Goal: Information Seeking & Learning: Learn about a topic

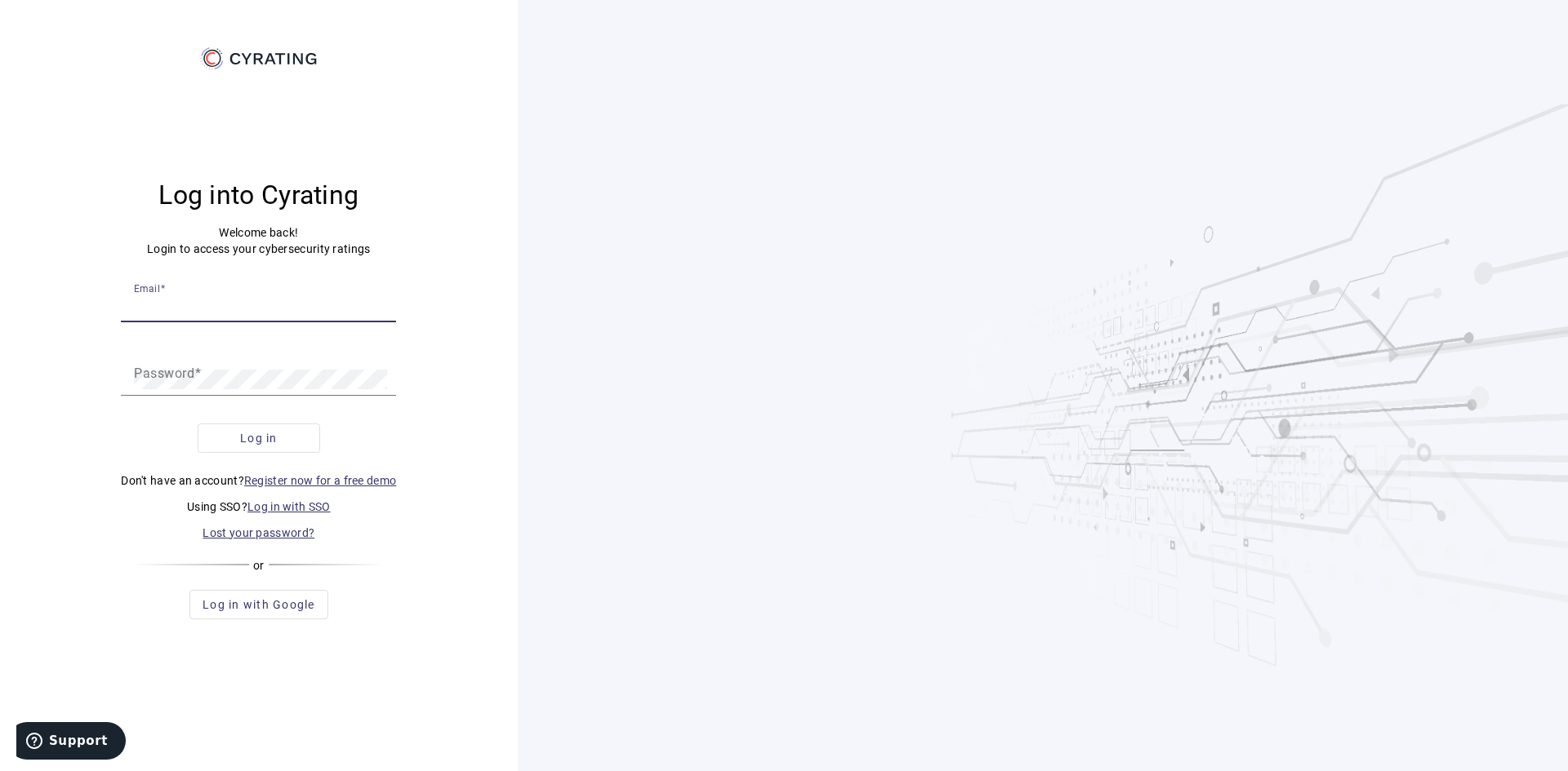
click at [326, 314] on input "Email" at bounding box center [259, 306] width 249 height 20
paste input "[EMAIL_ADDRESS][DOMAIN_NAME]"
type input "[EMAIL_ADDRESS][DOMAIN_NAME]"
click at [198, 424] on button "Log in" at bounding box center [259, 438] width 123 height 29
click at [215, 366] on div "Password" at bounding box center [259, 373] width 249 height 46
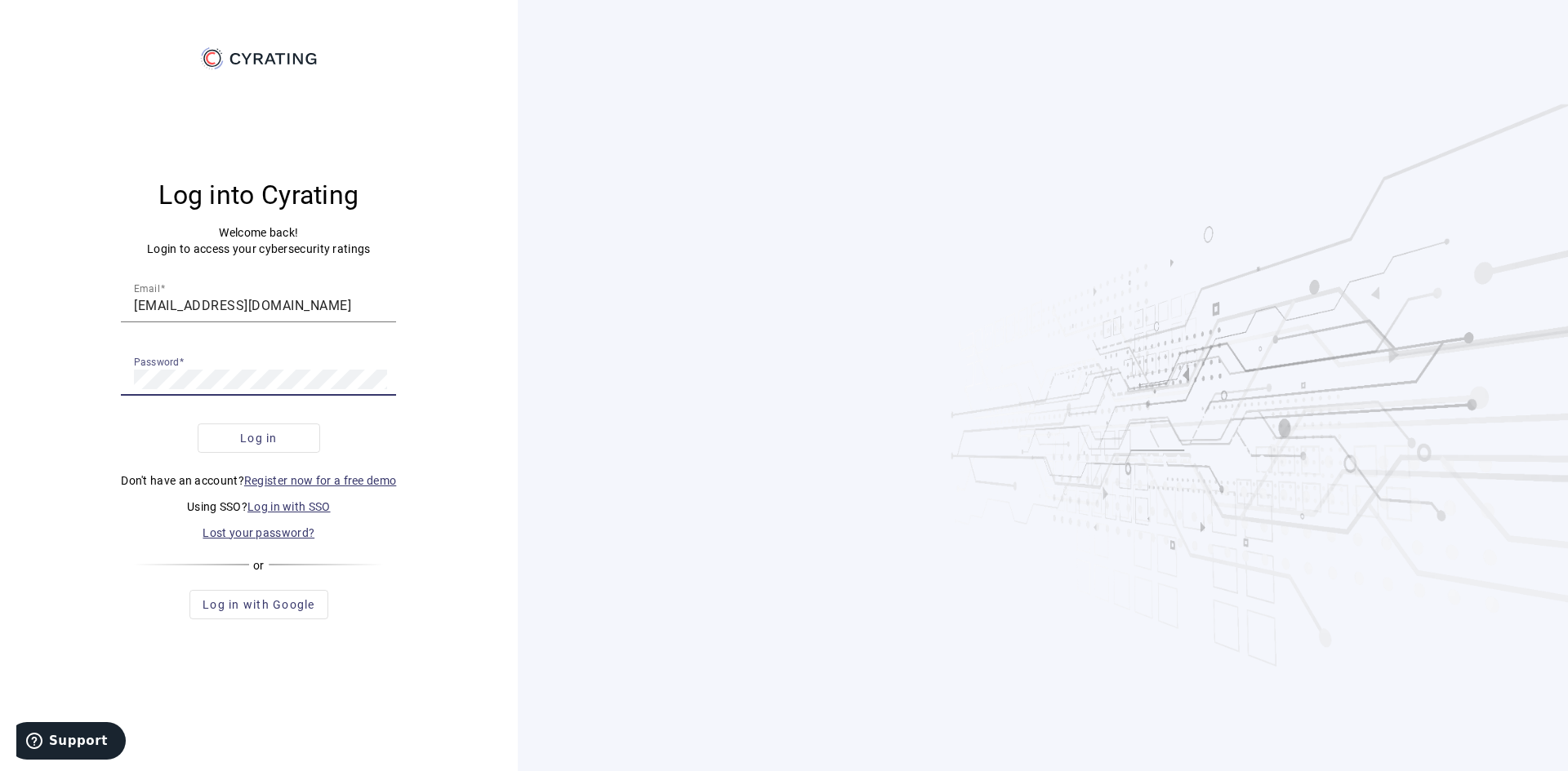
click at [278, 430] on span "submit" at bounding box center [259, 437] width 121 height 39
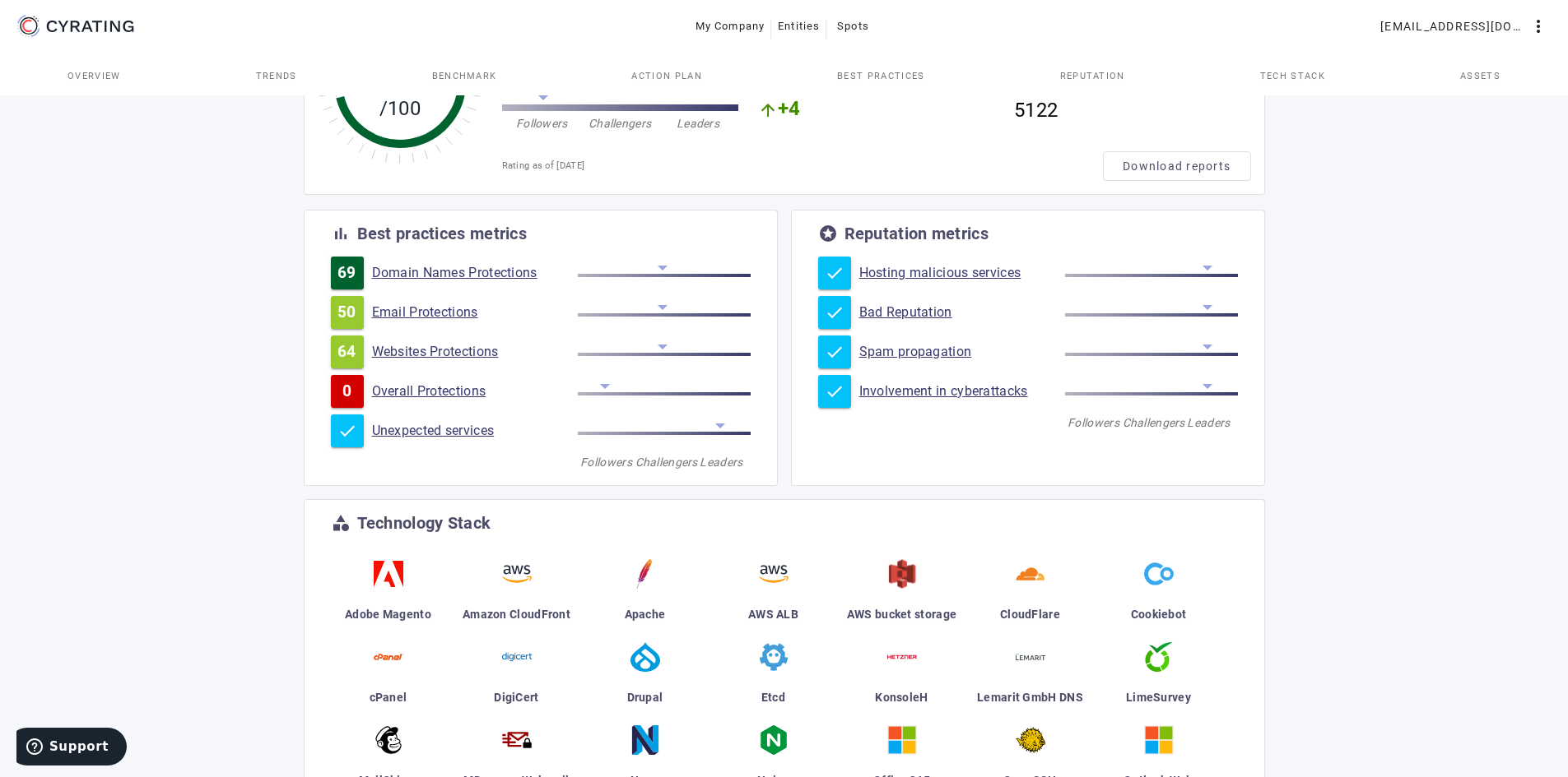
scroll to position [165, 0]
click at [424, 353] on link "Websites Protections" at bounding box center [475, 351] width 206 height 17
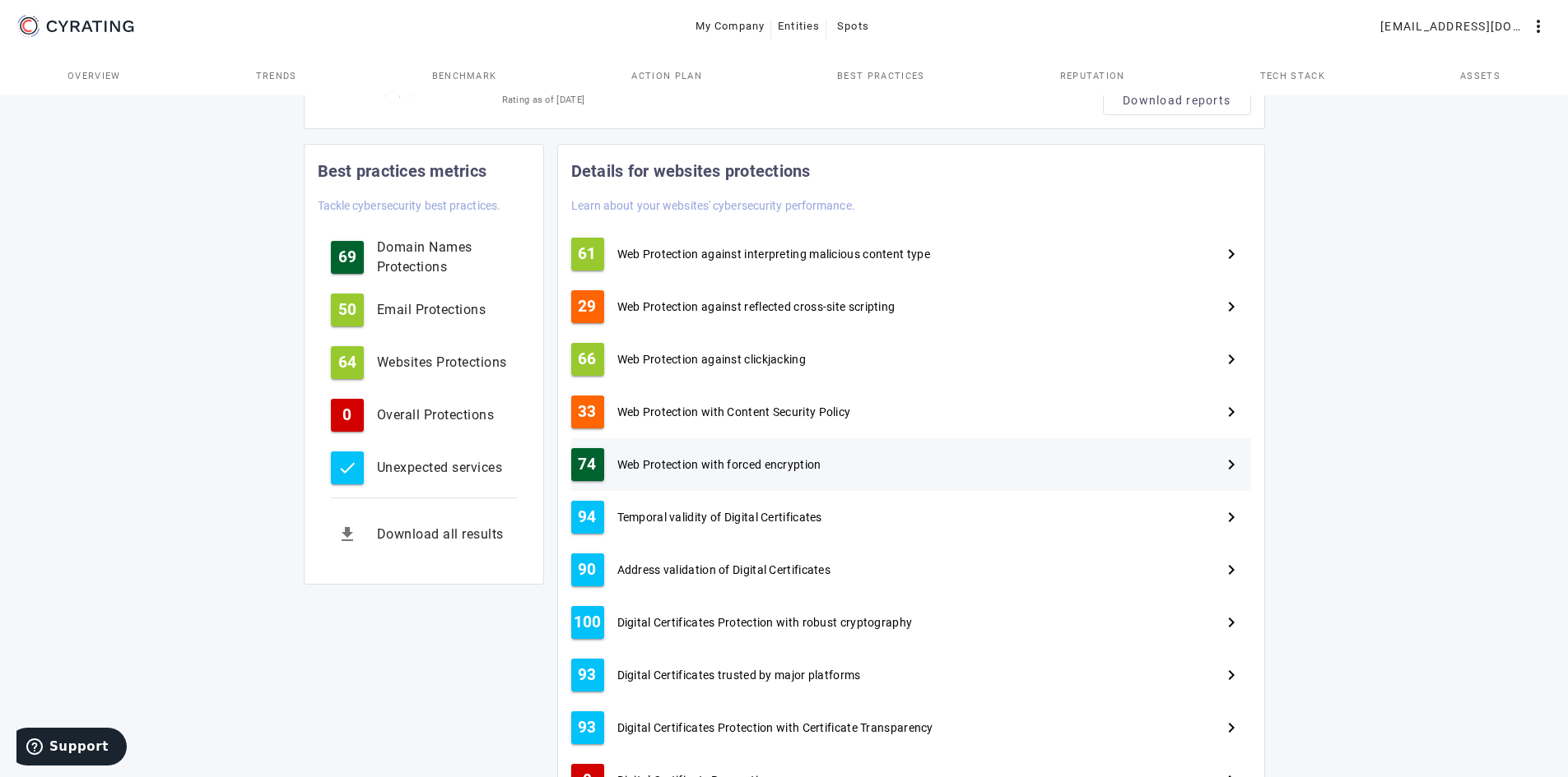
scroll to position [247, 0]
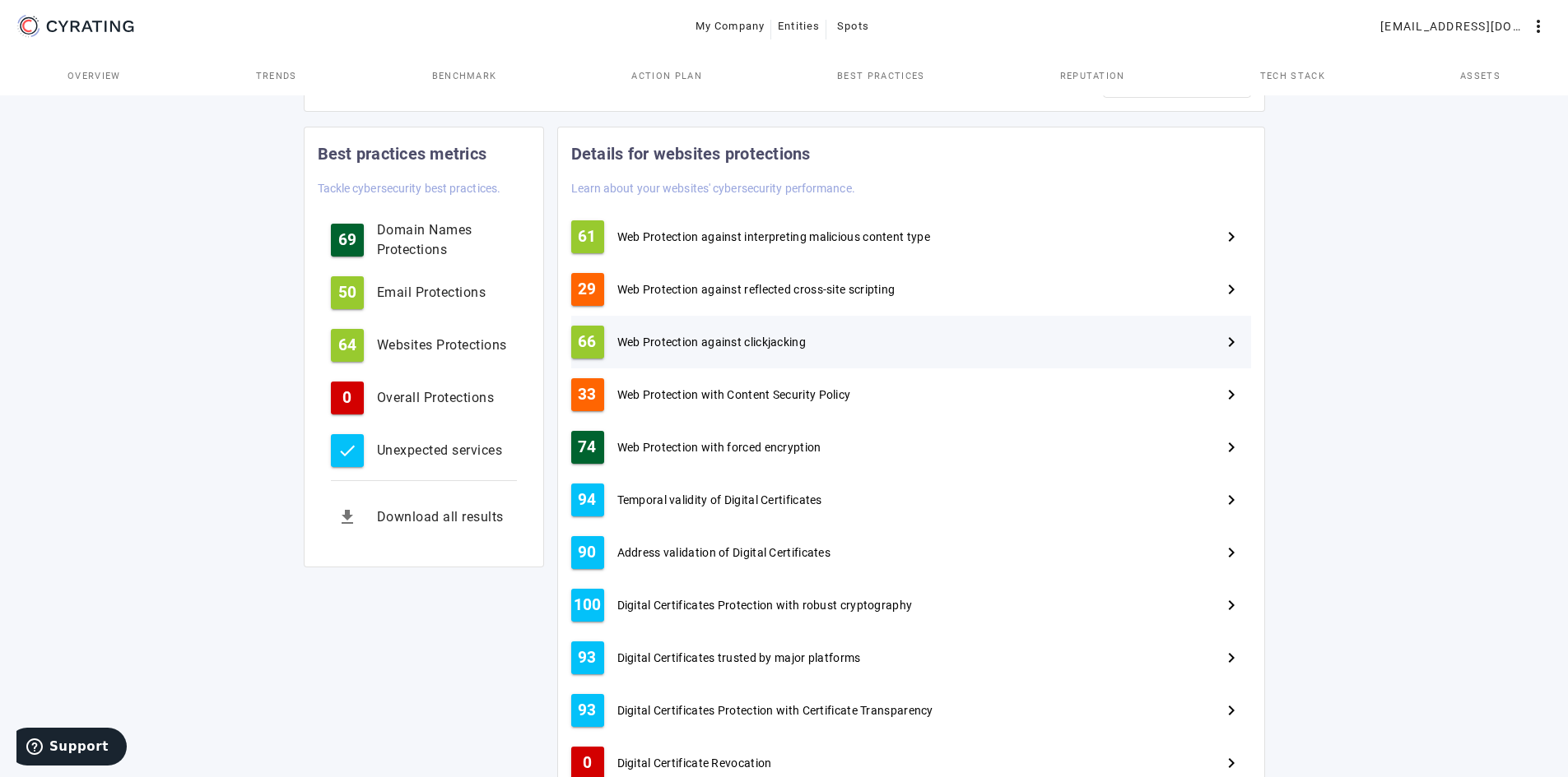
click at [754, 341] on span "Web Protection against clickjacking" at bounding box center [711, 341] width 189 height 17
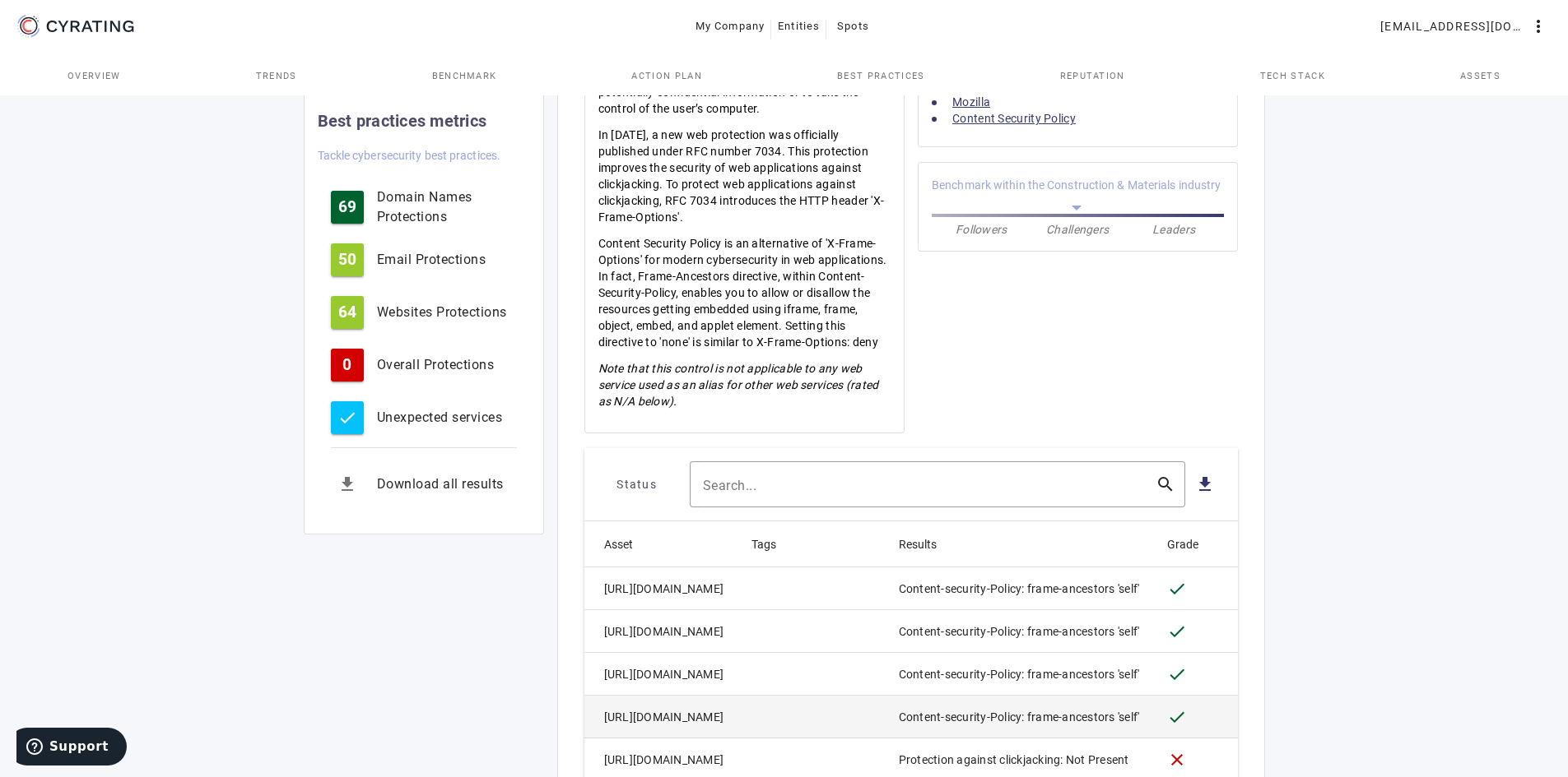
scroll to position [740, 0]
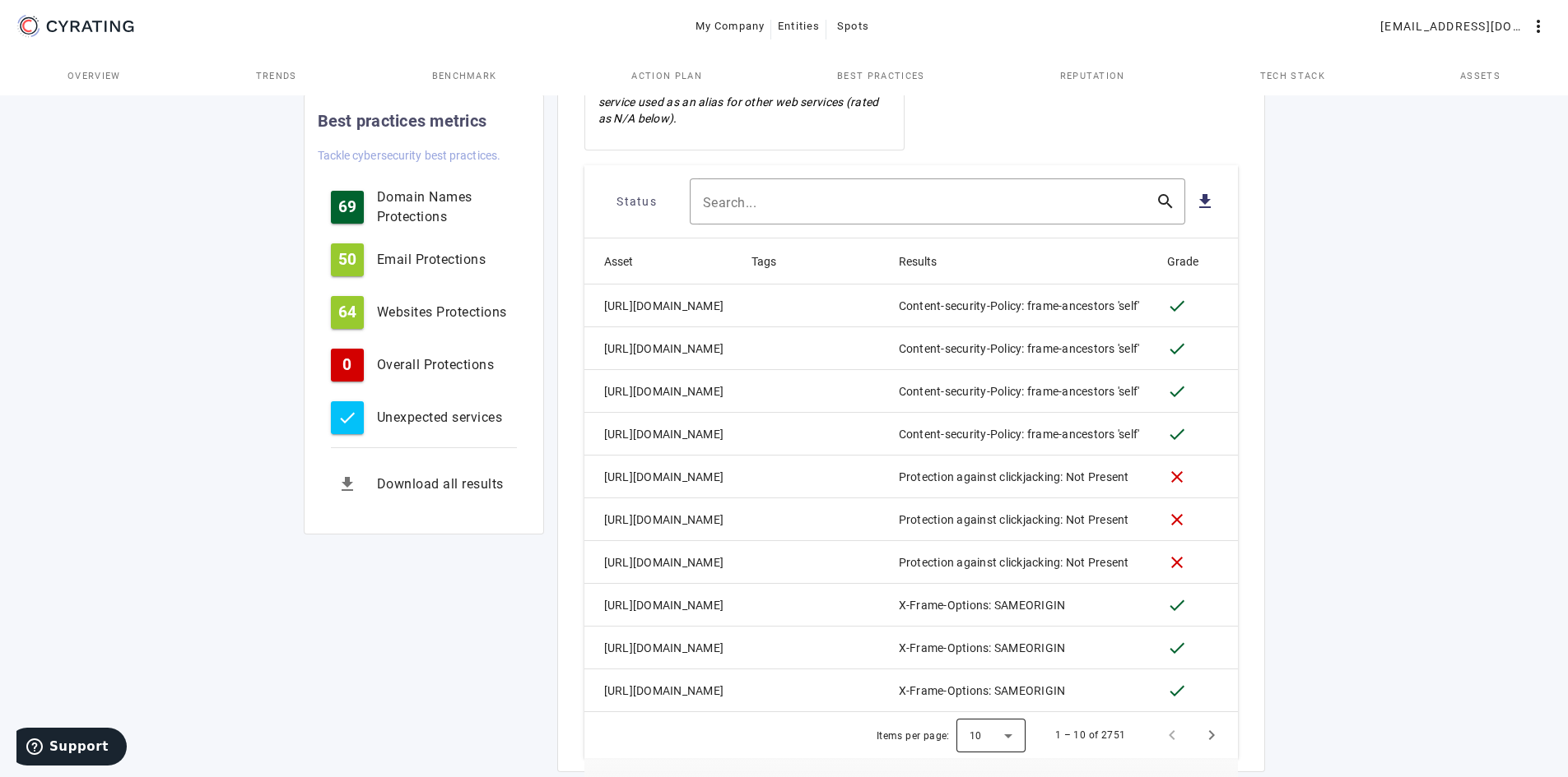
click at [996, 719] on div at bounding box center [990, 734] width 69 height 39
click at [993, 686] on mat-option "100" at bounding box center [992, 675] width 69 height 39
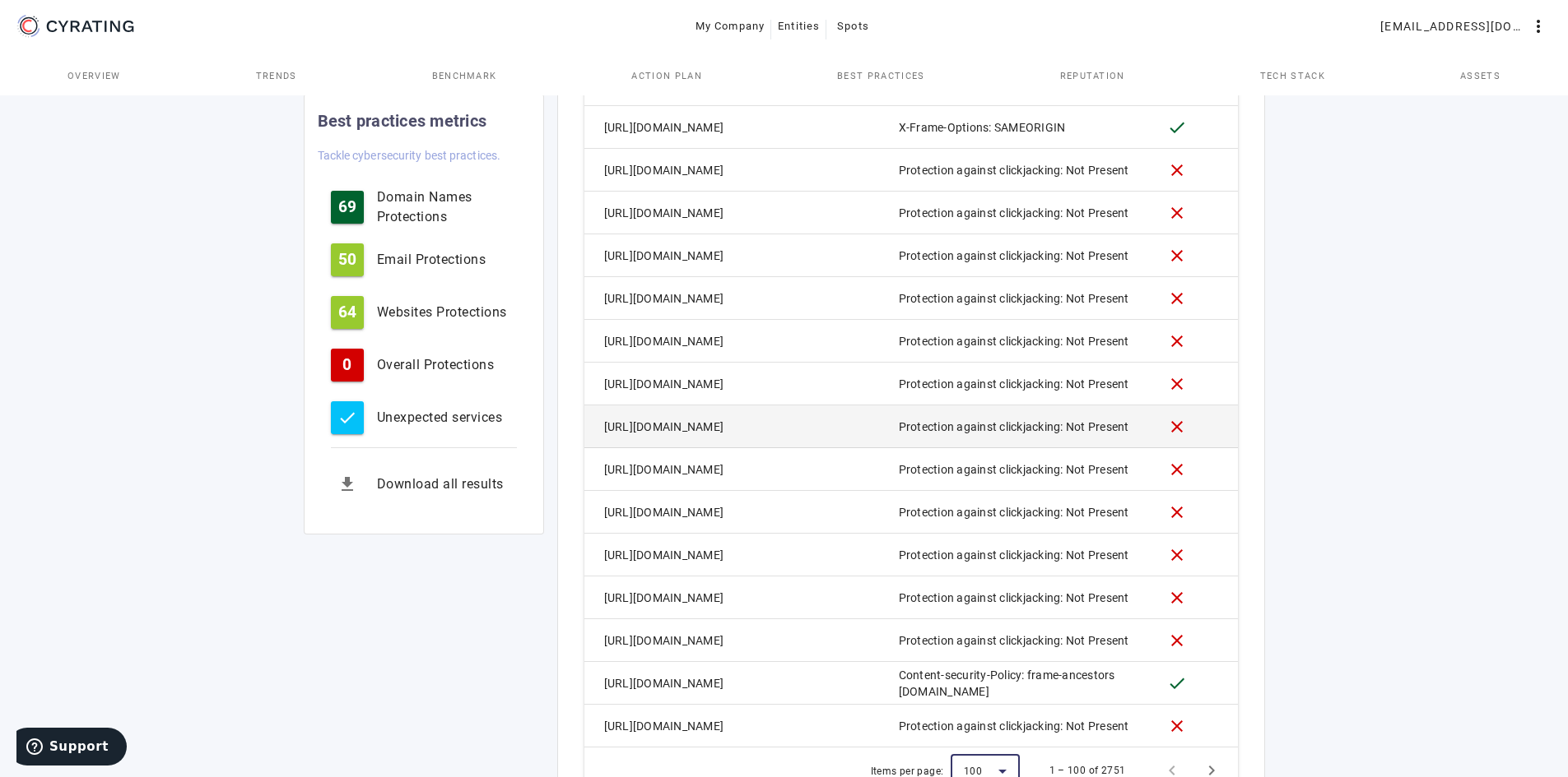
scroll to position [4640, 0]
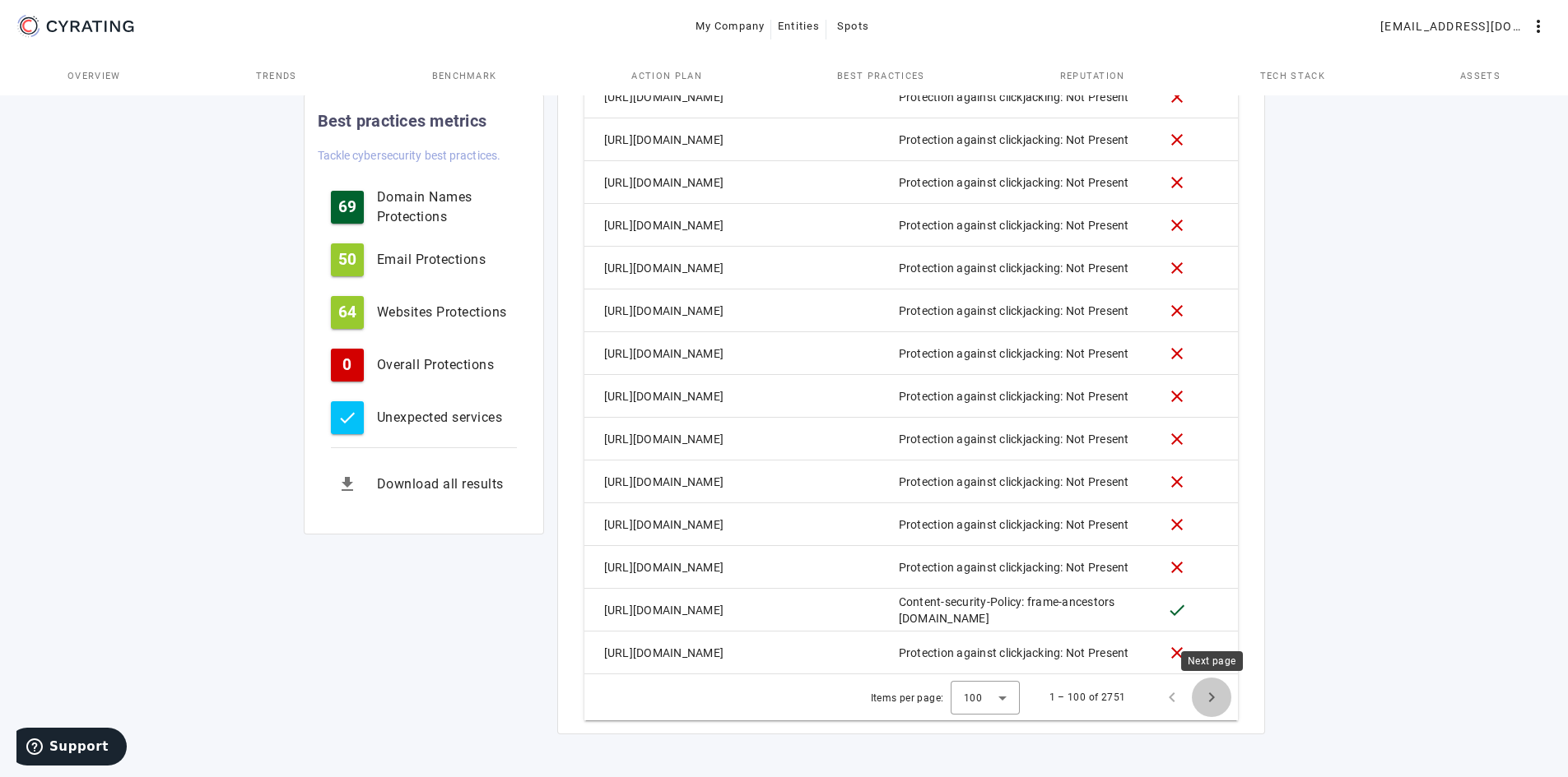
click at [1224, 700] on span "Next page" at bounding box center [1211, 697] width 39 height 39
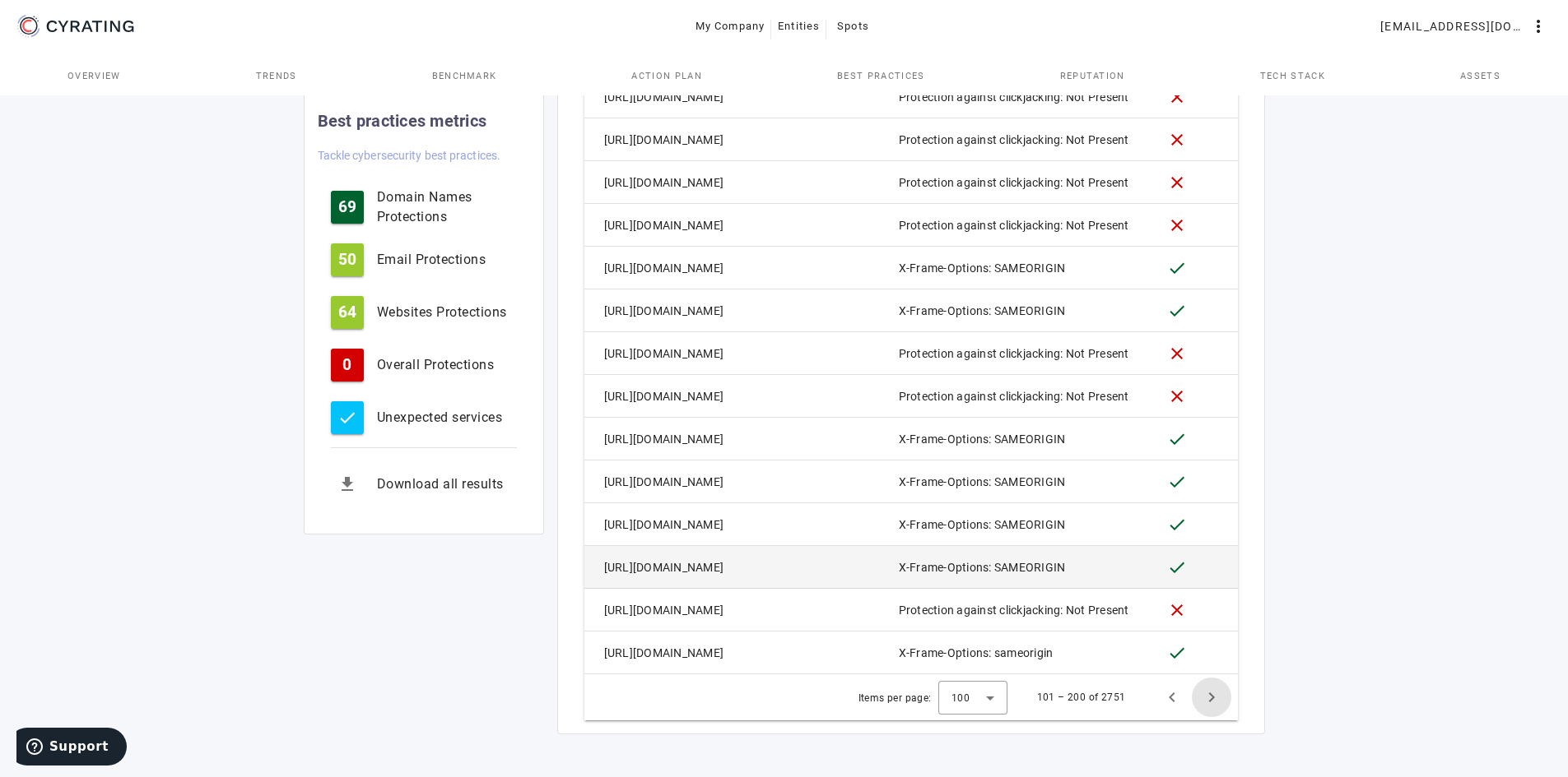
scroll to position [4688, 0]
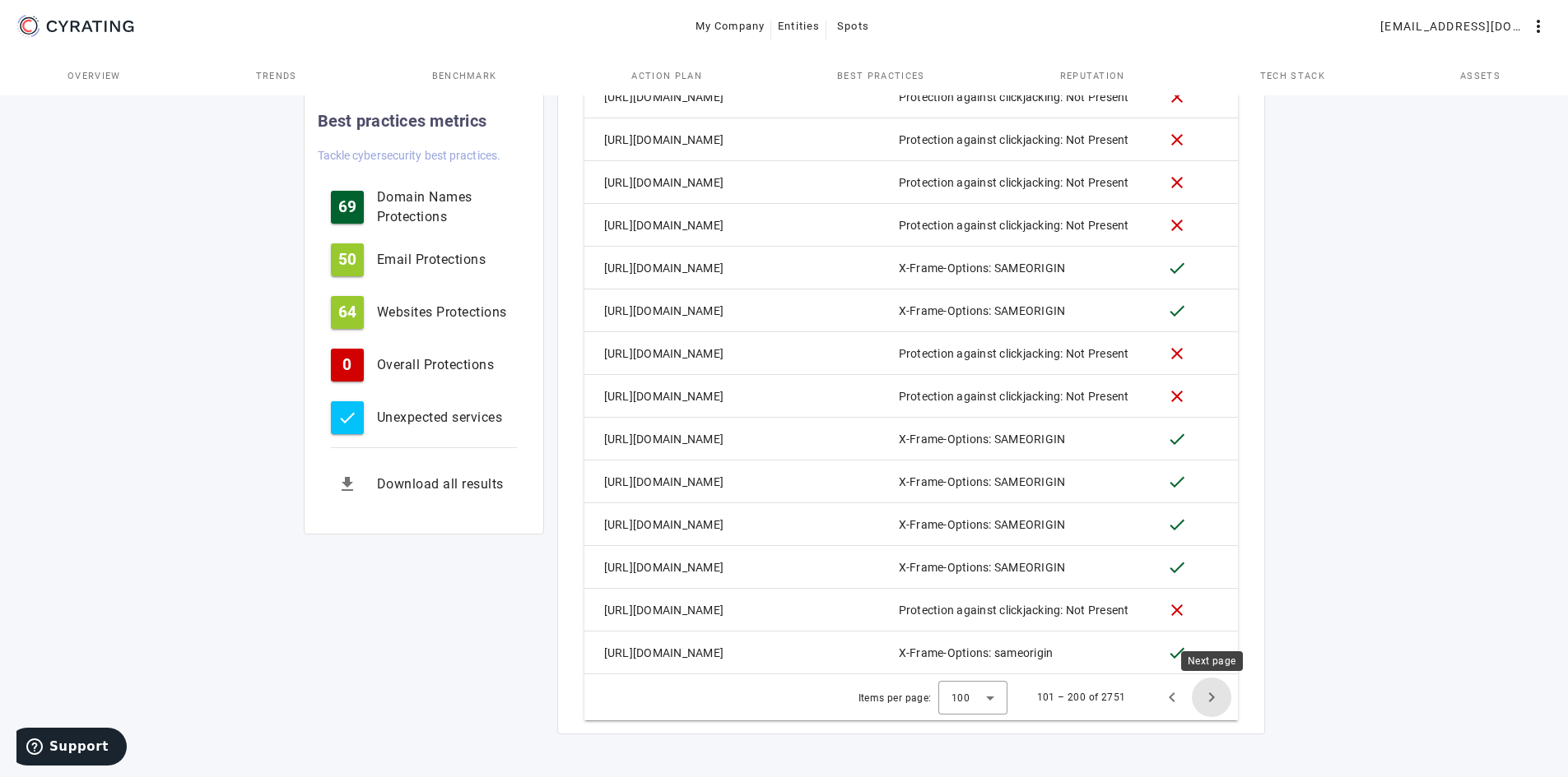
click at [1211, 686] on span "Next page" at bounding box center [1211, 697] width 39 height 39
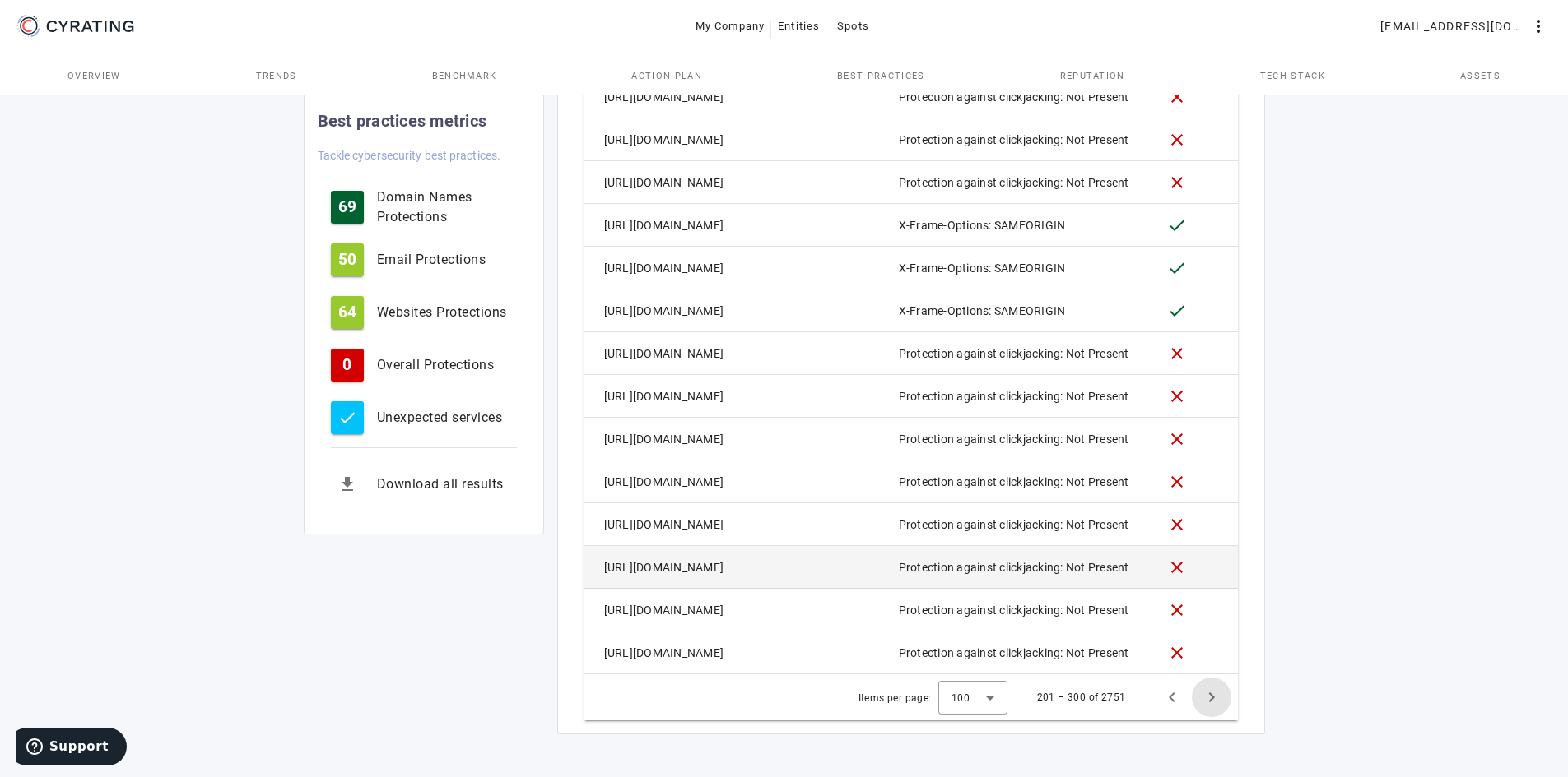
scroll to position [4655, 0]
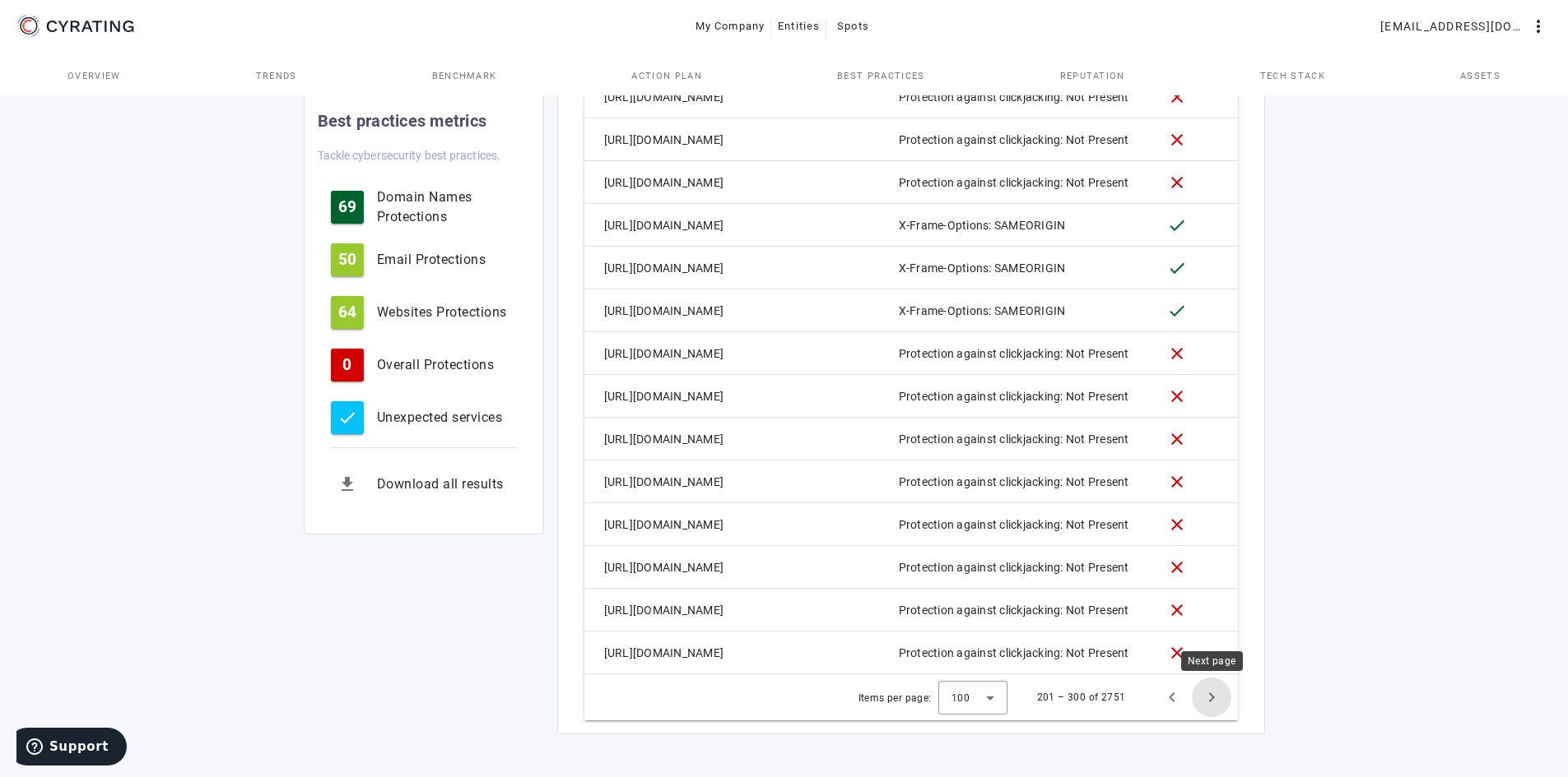
click at [1214, 695] on span "Next page" at bounding box center [1211, 697] width 39 height 39
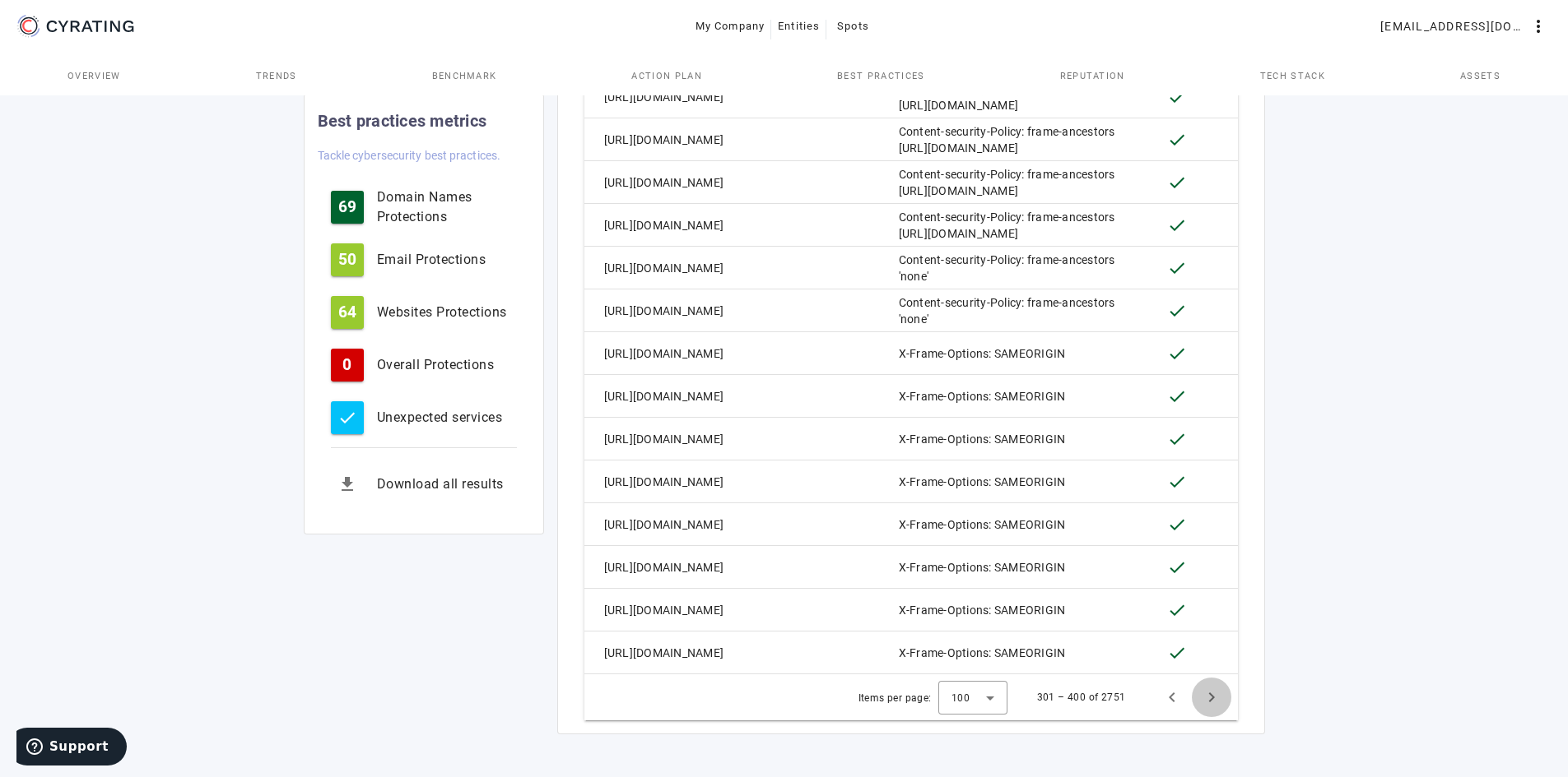
click at [1216, 693] on span "Next page" at bounding box center [1211, 697] width 39 height 39
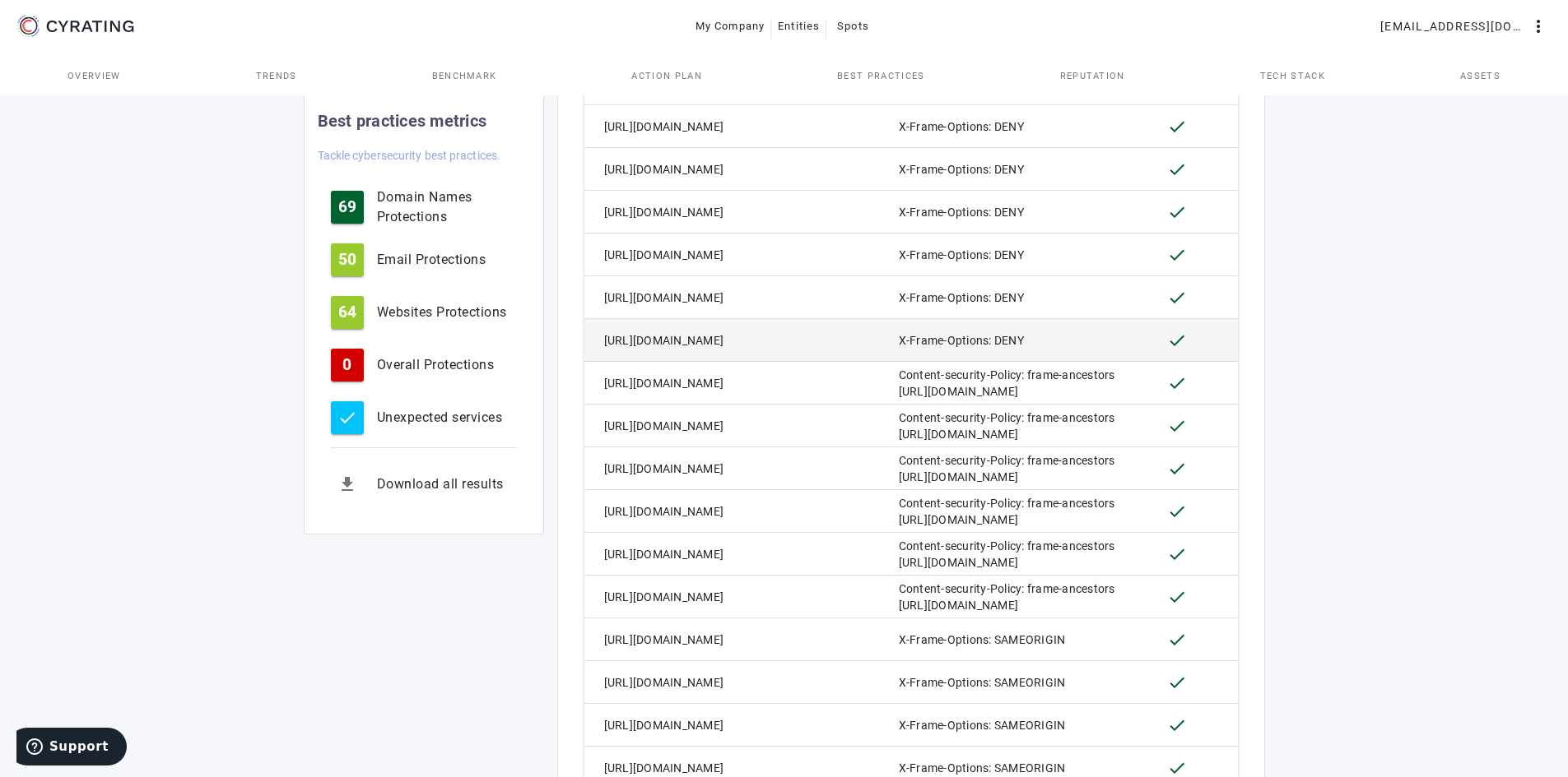
scroll to position [1974, 0]
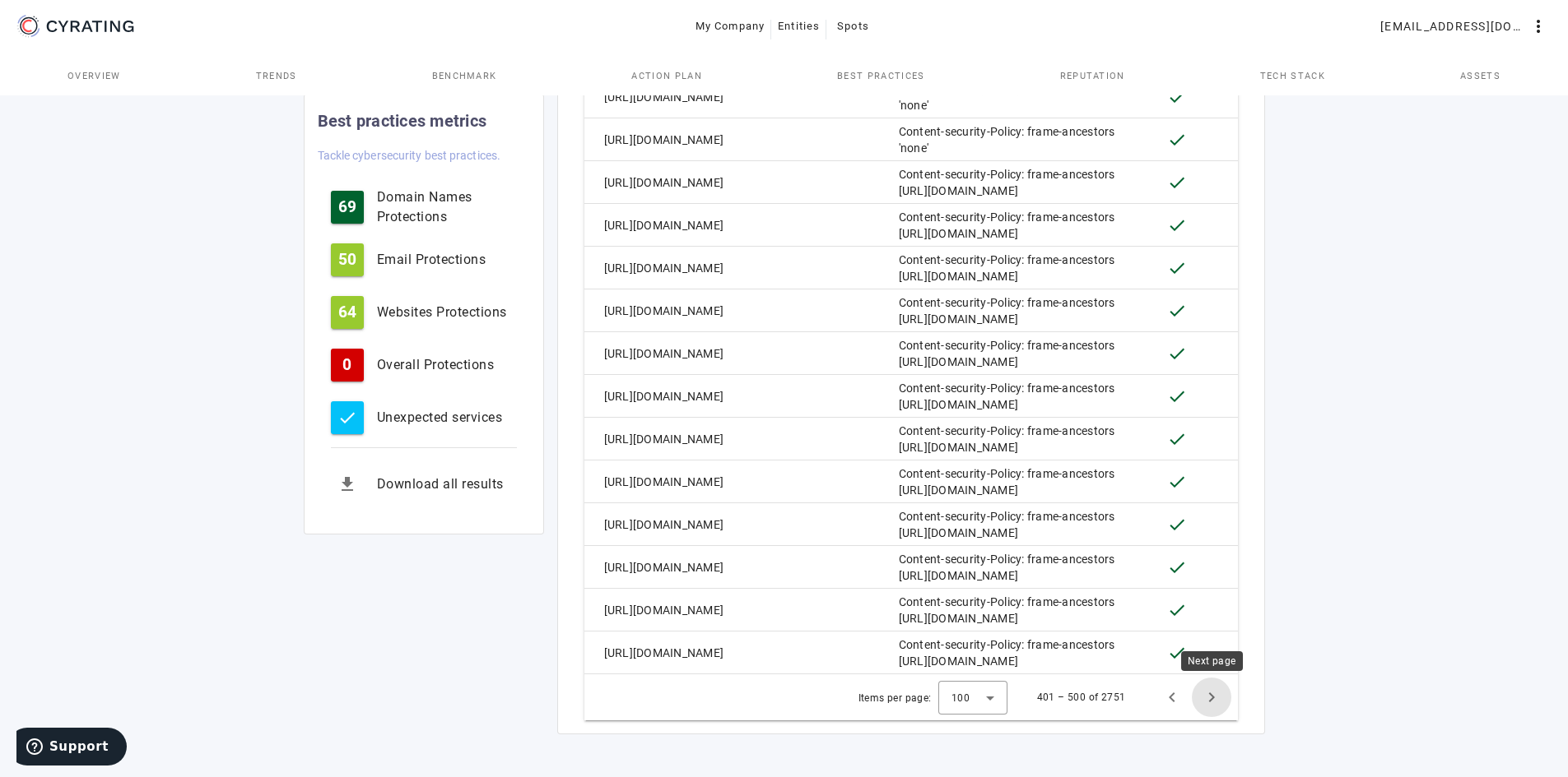
click at [1218, 700] on span "Next page" at bounding box center [1211, 697] width 39 height 39
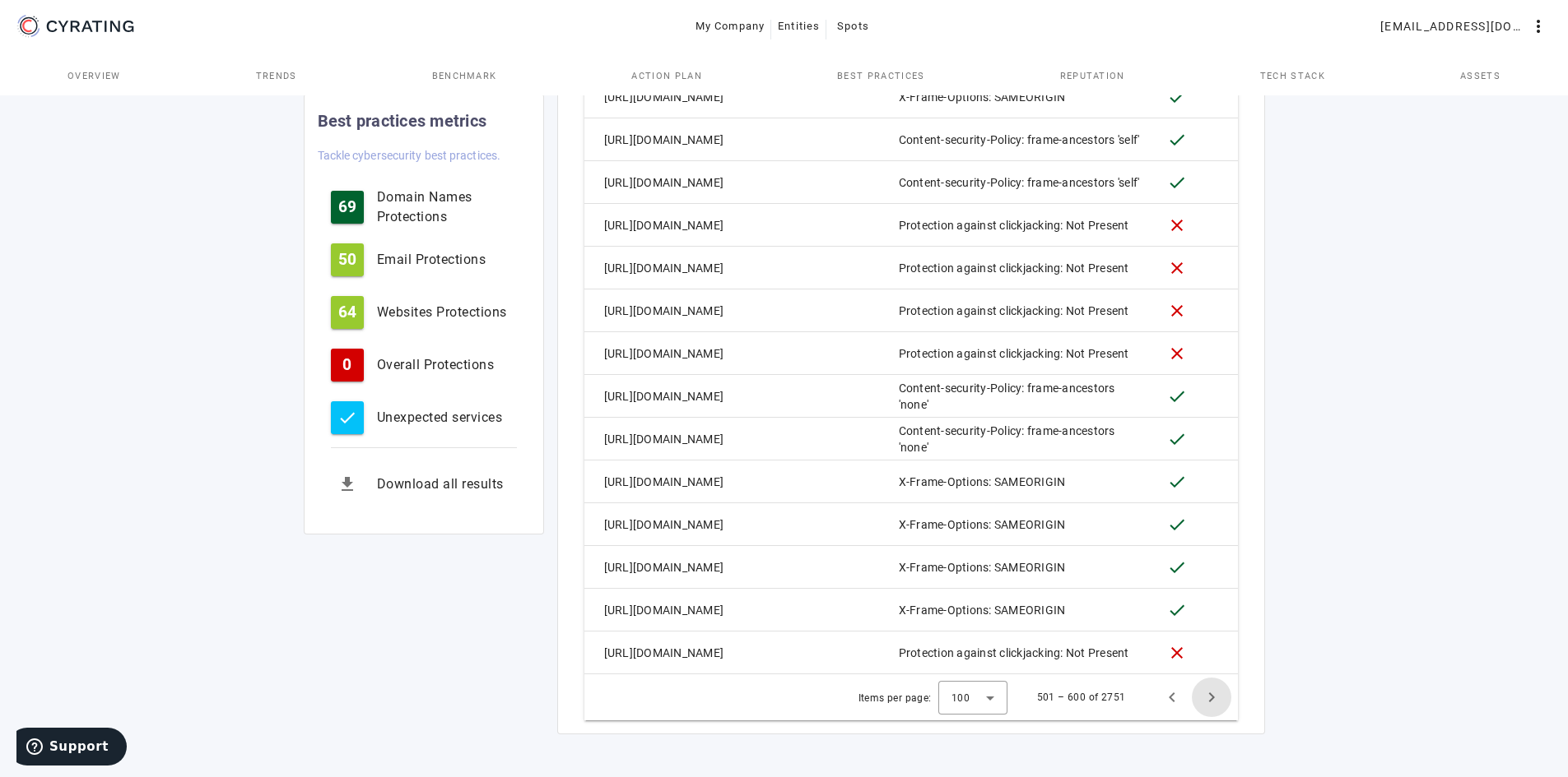
scroll to position [4648, 0]
click at [1218, 698] on span "Next page" at bounding box center [1211, 697] width 39 height 39
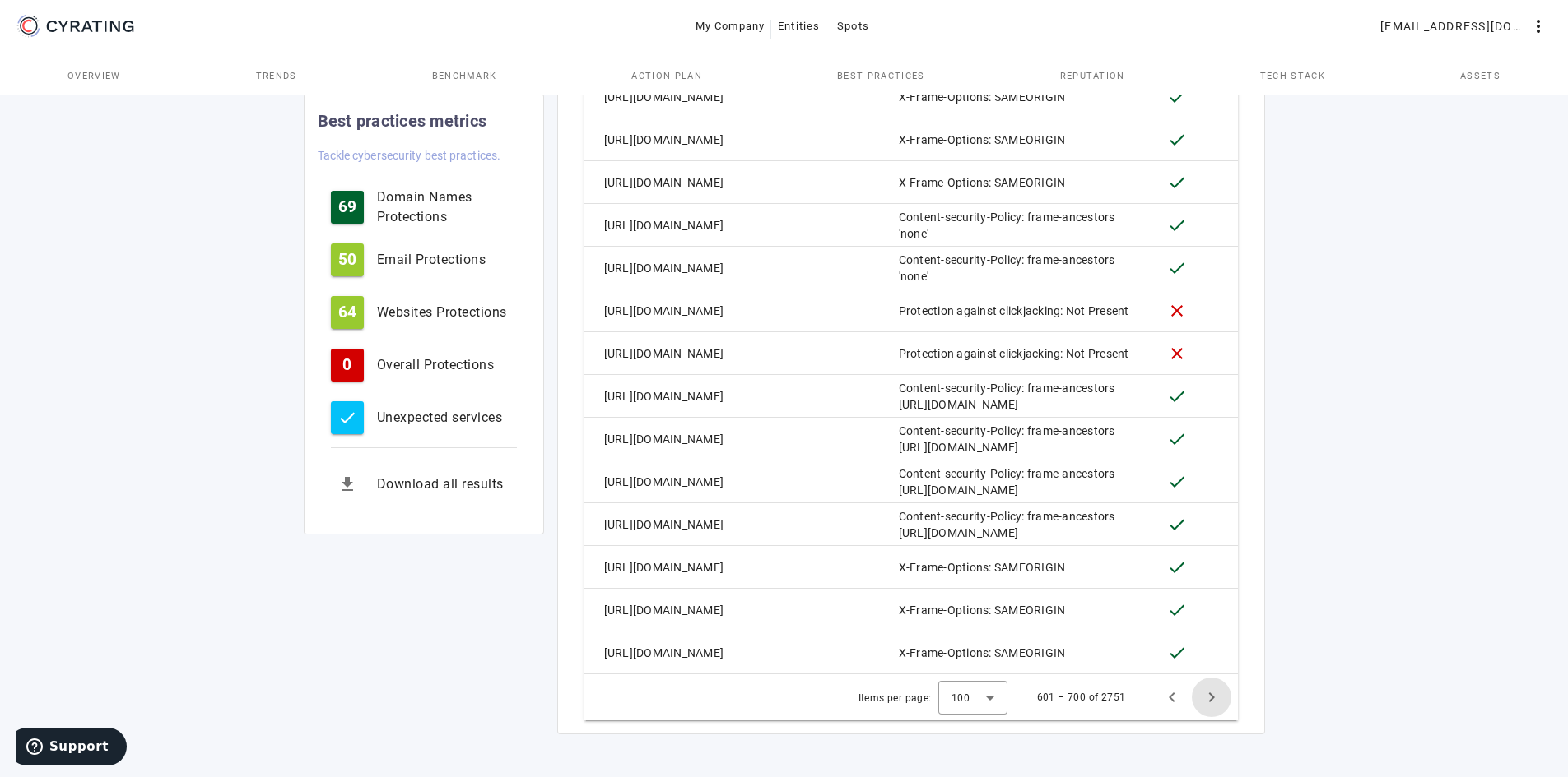
scroll to position [4611, 0]
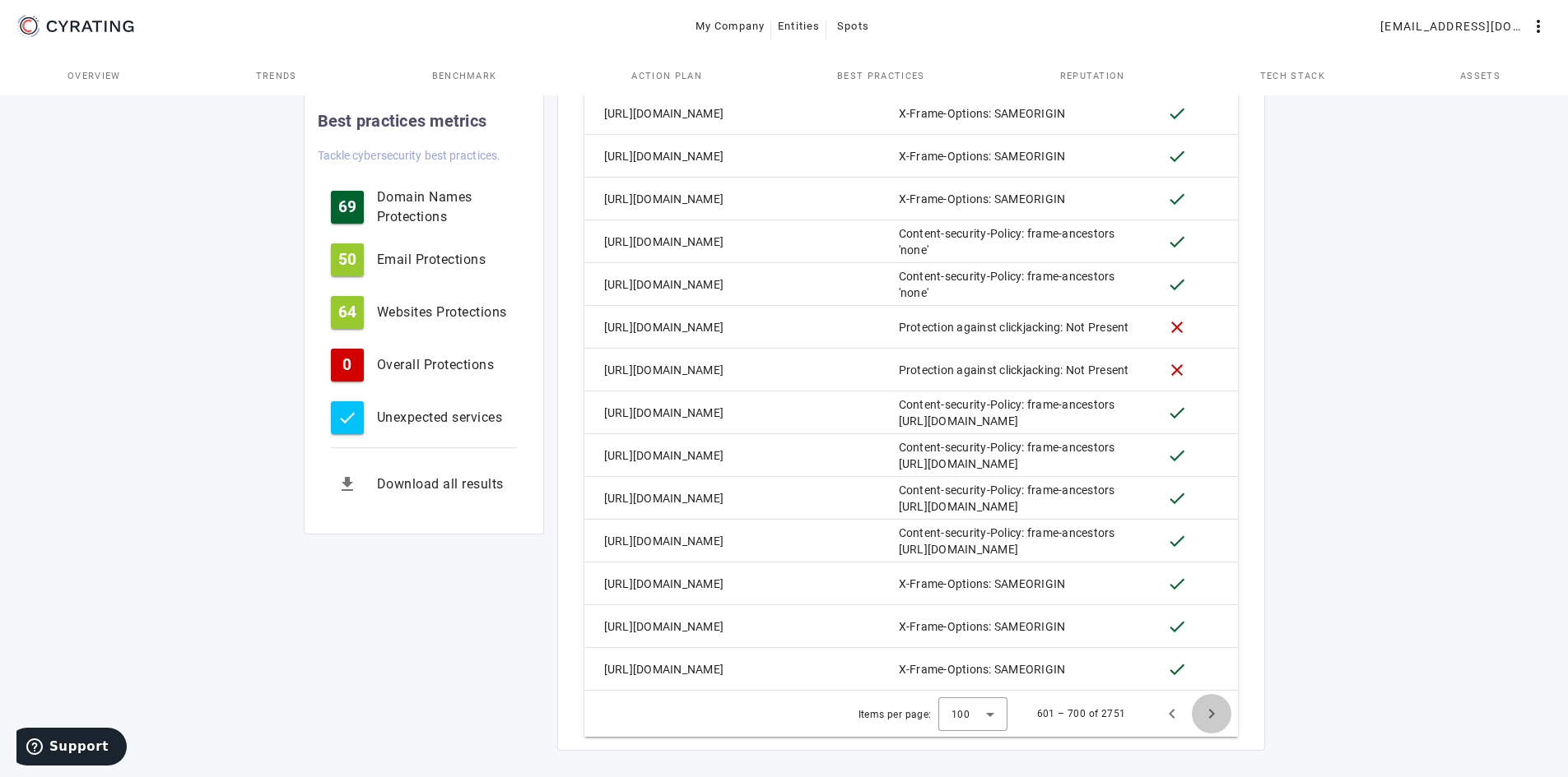
click at [1218, 698] on span "Next page" at bounding box center [1211, 713] width 39 height 39
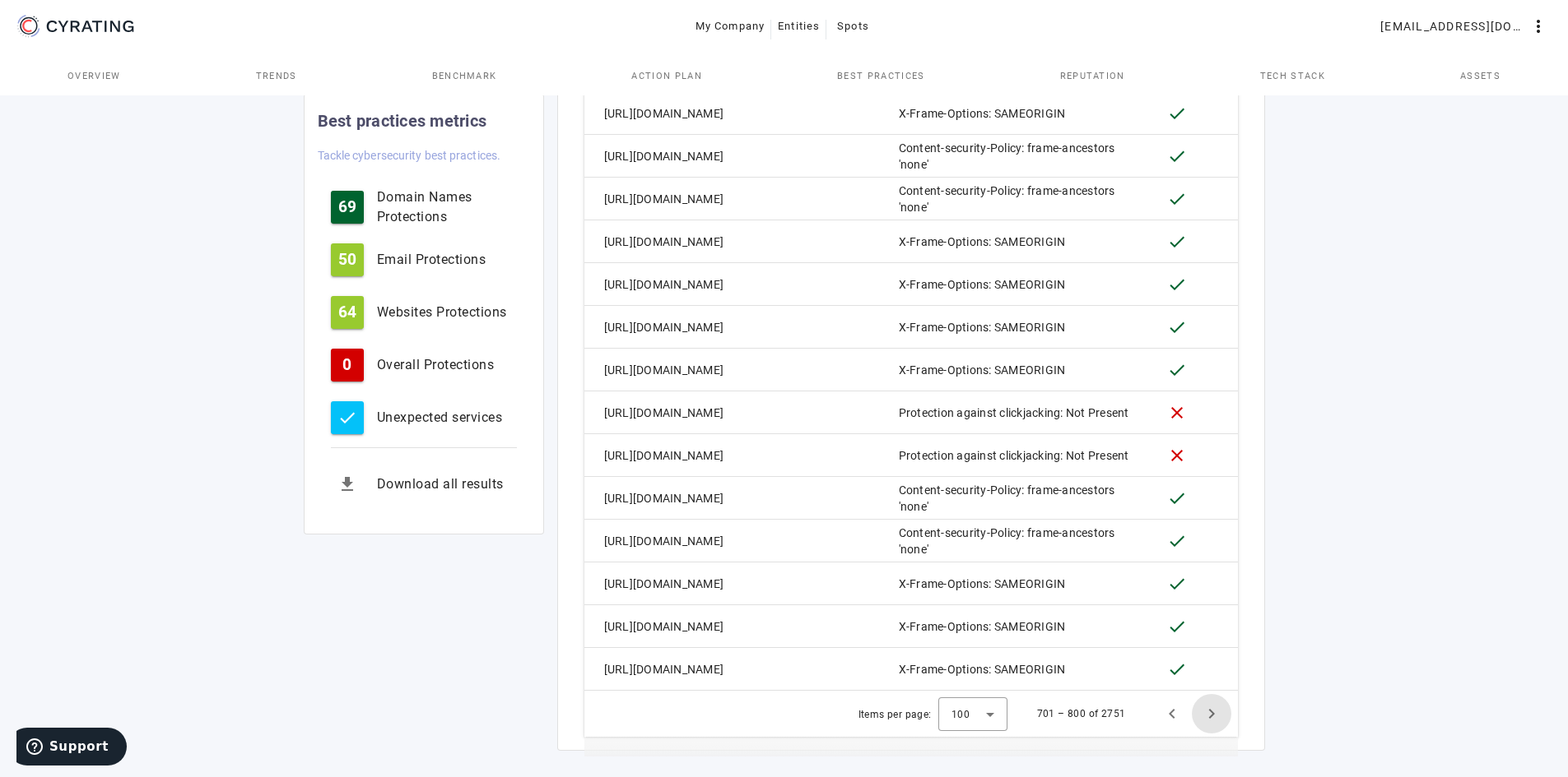
scroll to position [4625, 0]
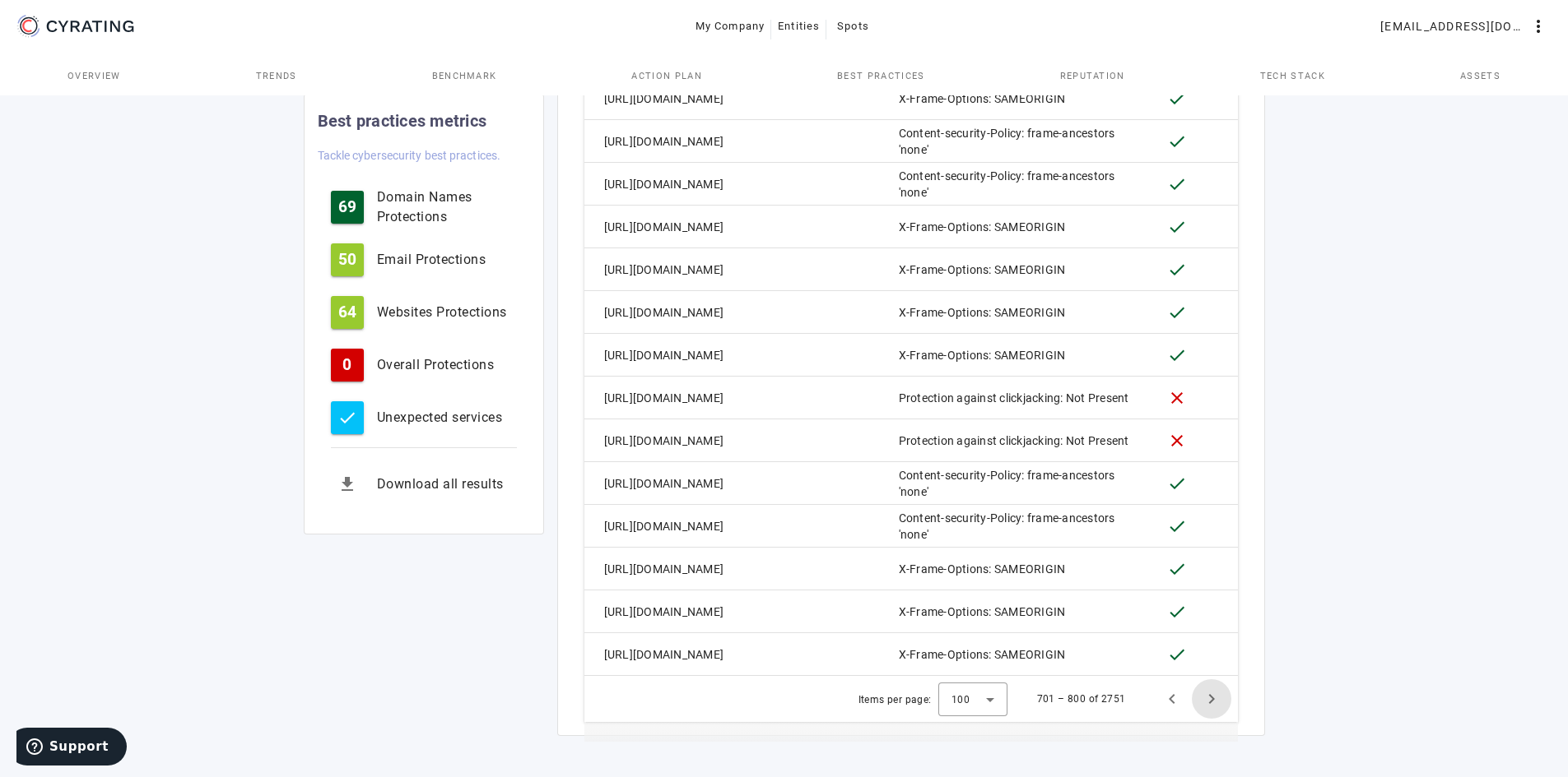
click at [1218, 698] on span "Next page" at bounding box center [1211, 699] width 39 height 39
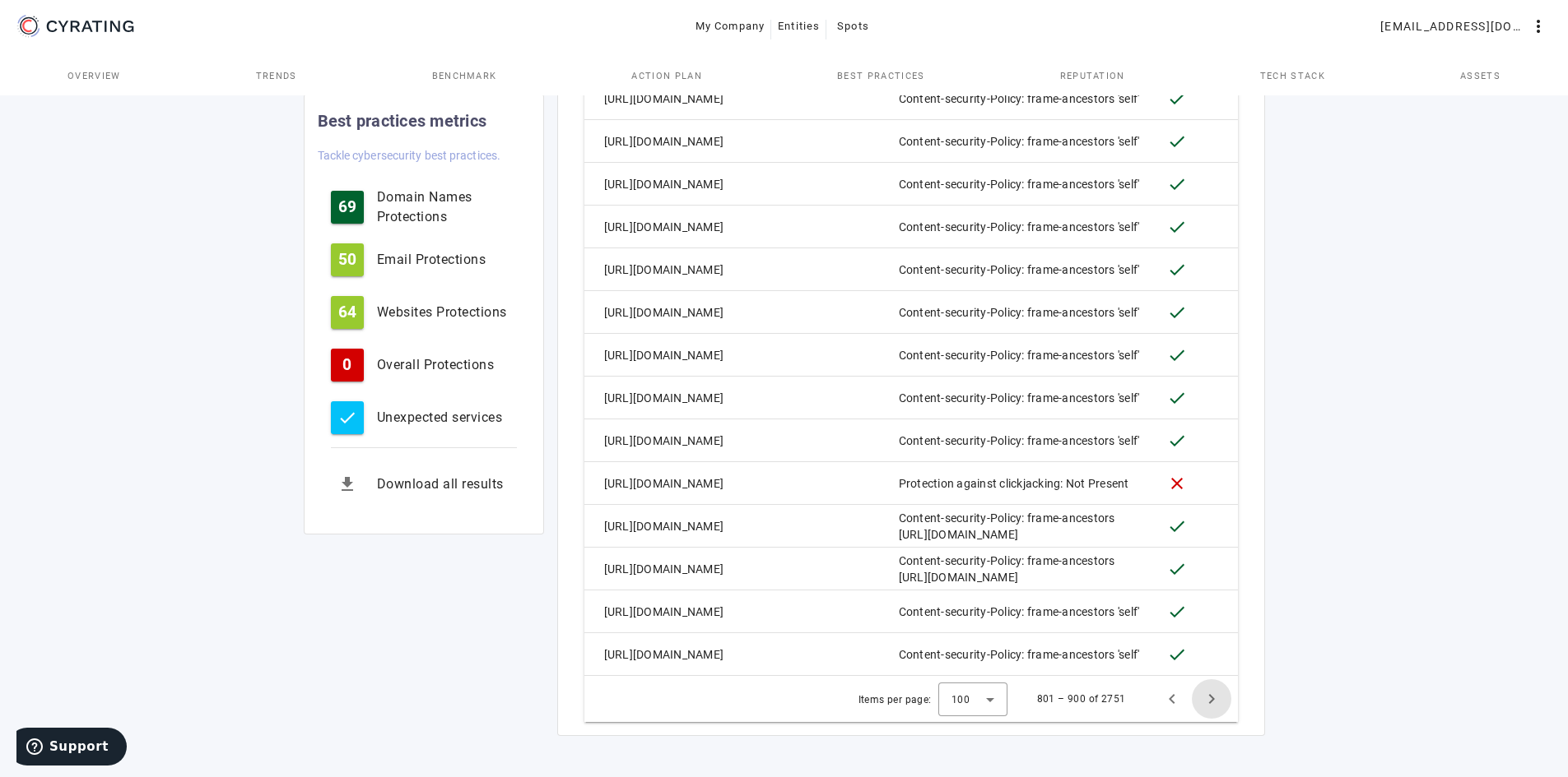
scroll to position [4640, 0]
click at [710, 656] on mat-cell "[URL][DOMAIN_NAME]" at bounding box center [661, 652] width 154 height 43
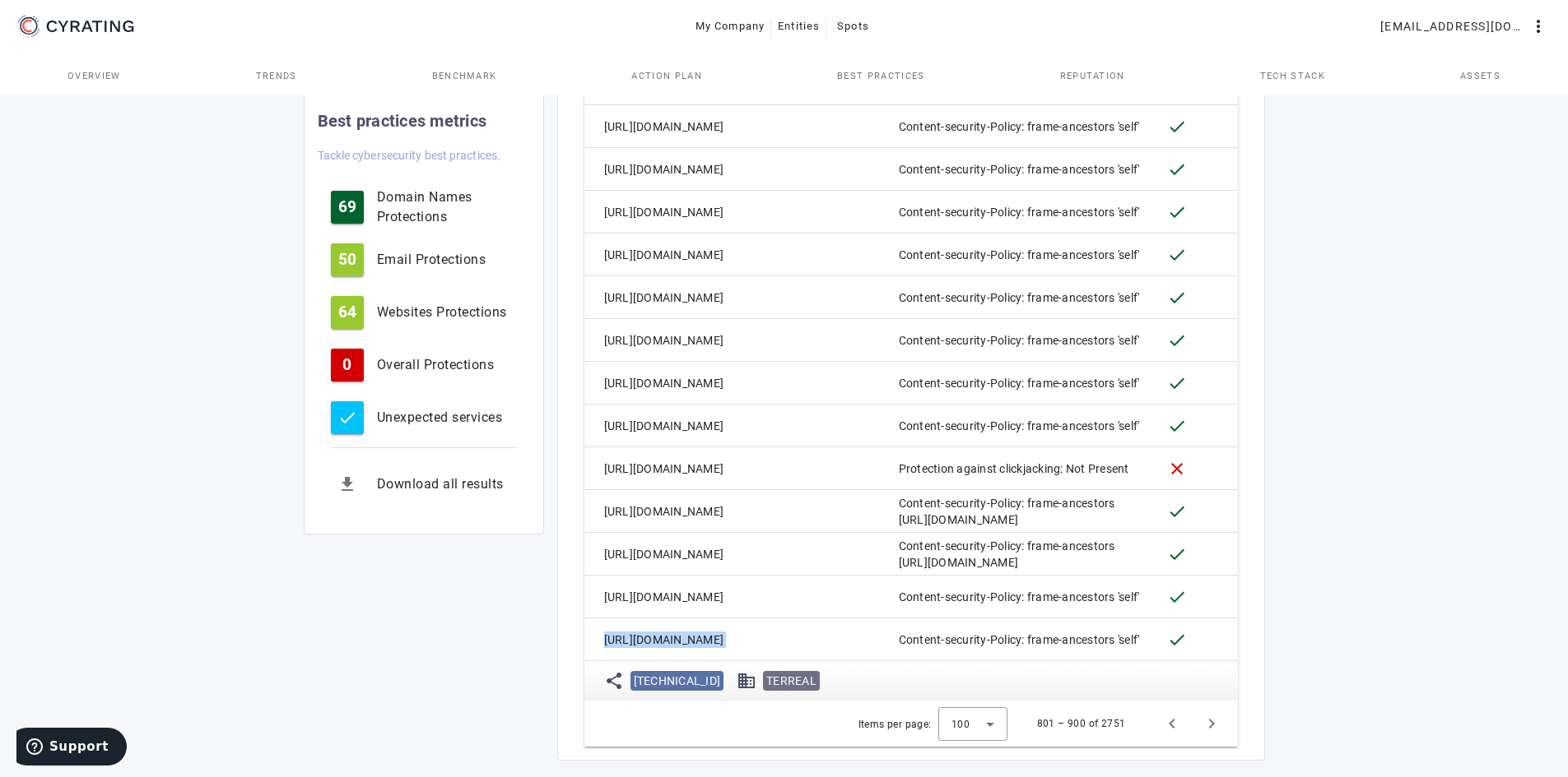
drag, startPoint x: 744, startPoint y: 656, endPoint x: 585, endPoint y: 653, distance: 159.0
click at [585, 653] on mat-row "[URL][DOMAIN_NAME] Content-security-Policy: frame-ancestors 'self' done" at bounding box center [911, 639] width 654 height 43
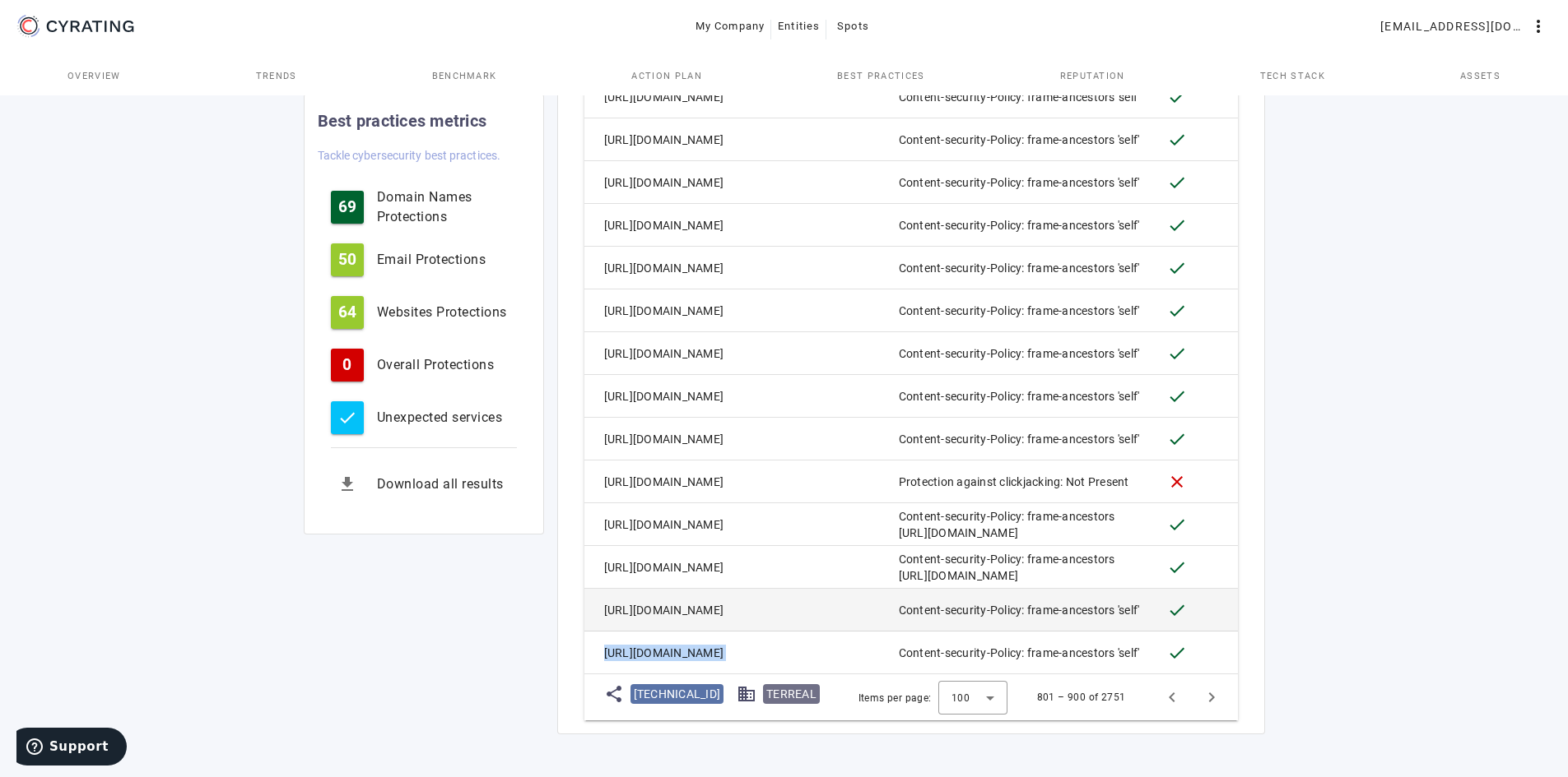
copy mat-row "[URL][DOMAIN_NAME]"
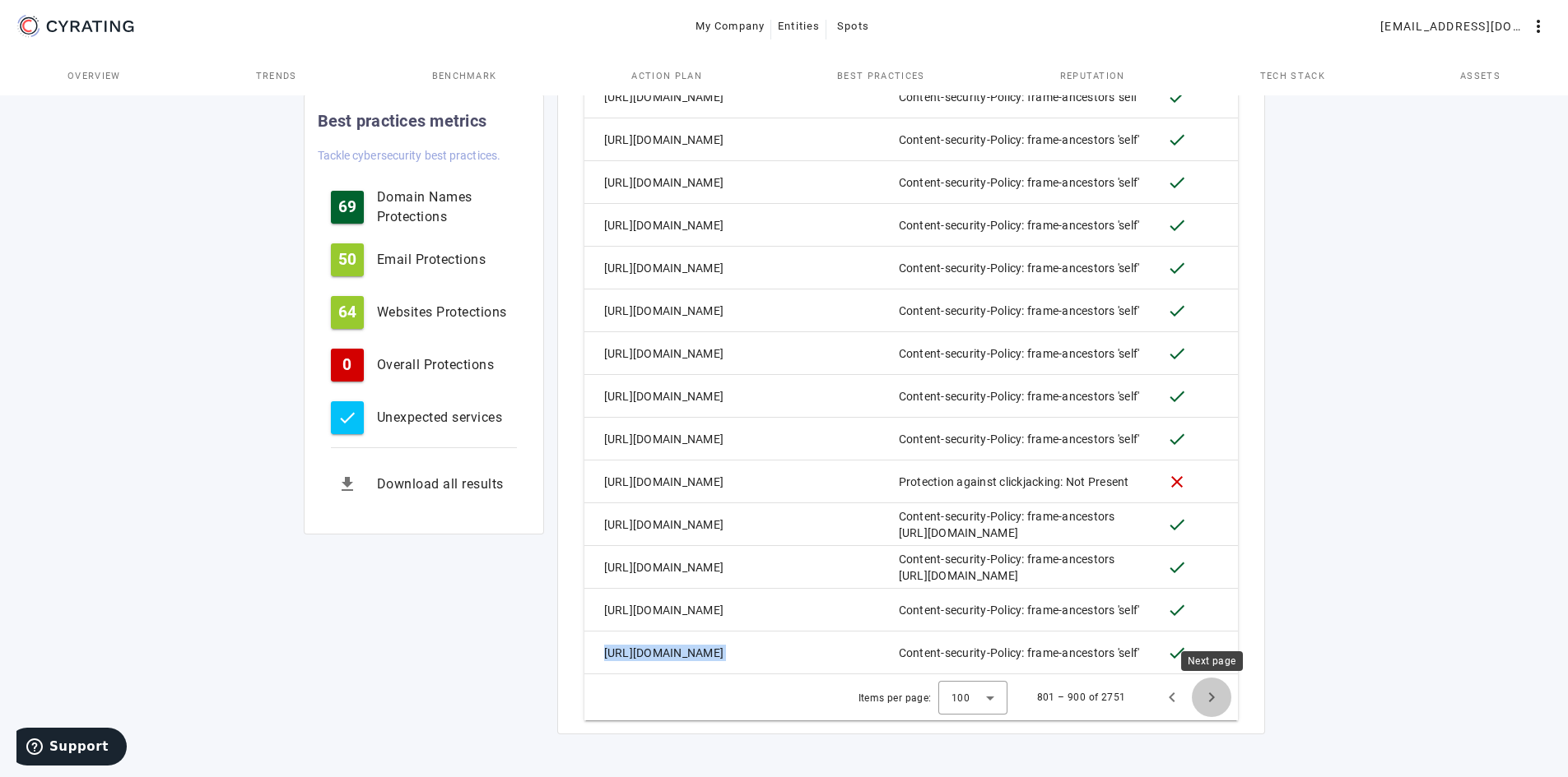
click at [1217, 700] on span "Next page" at bounding box center [1211, 697] width 39 height 39
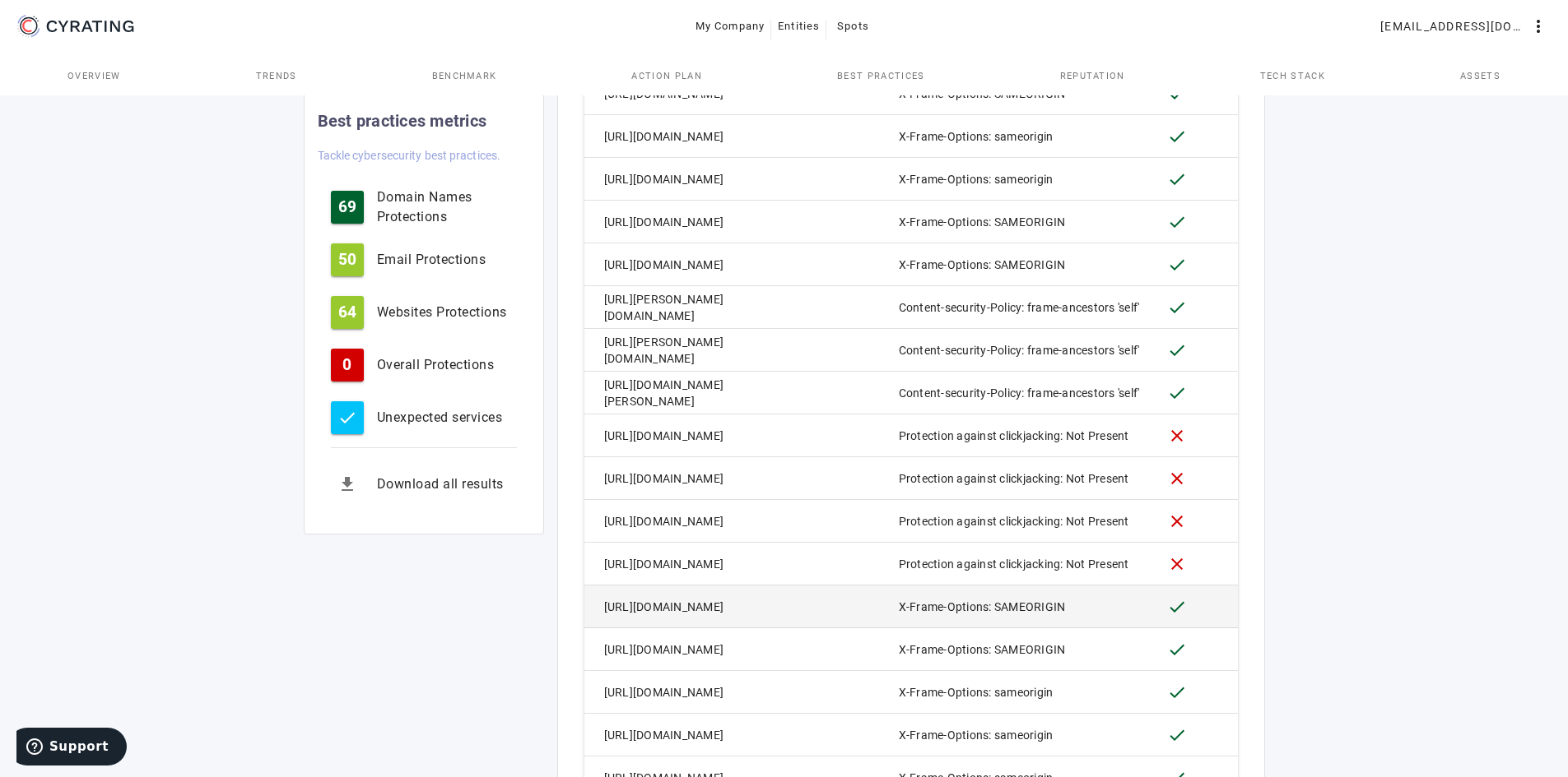
scroll to position [4611, 0]
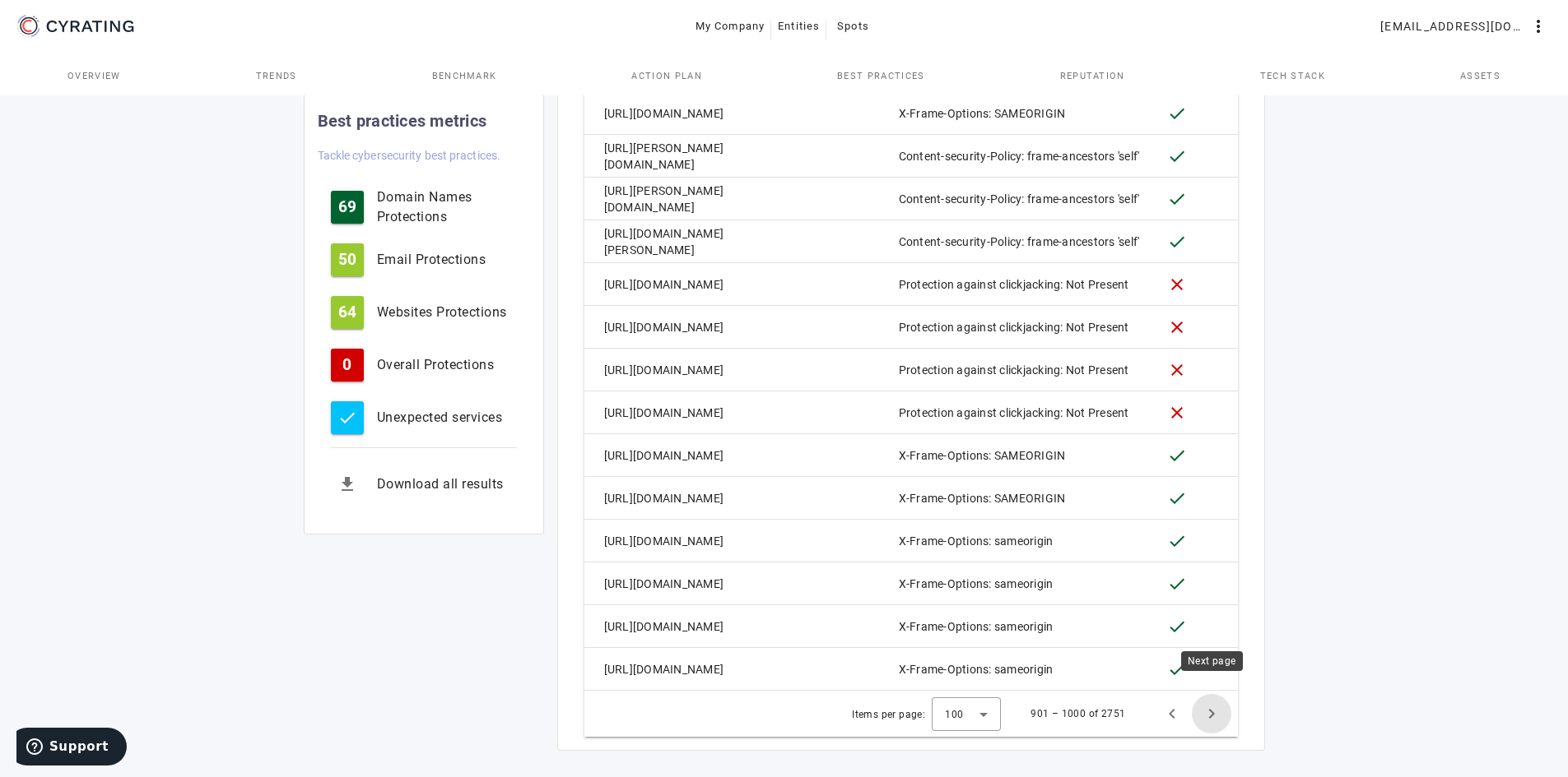
click at [1203, 694] on span "Next page" at bounding box center [1211, 713] width 39 height 39
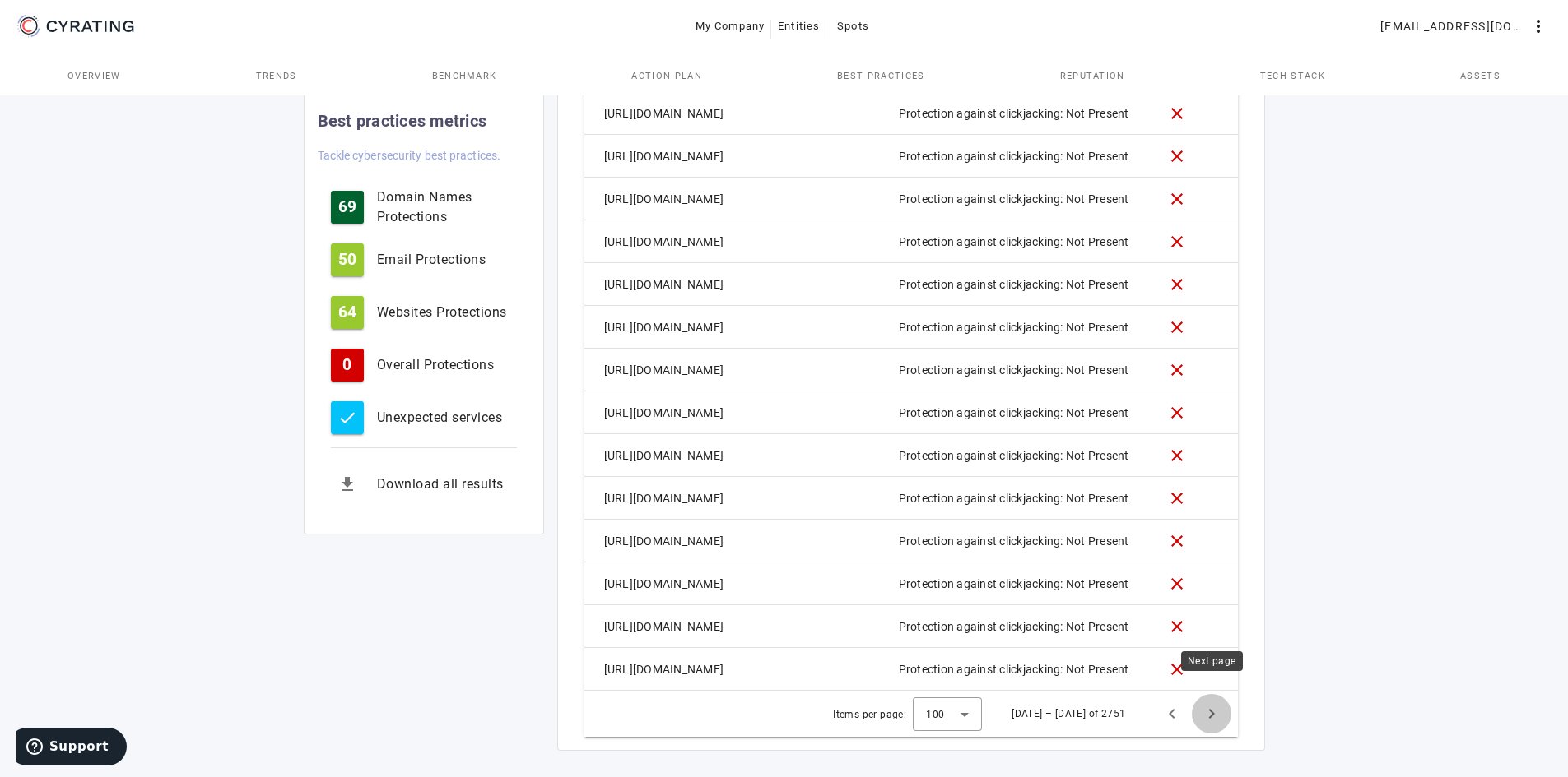
click at [1230, 694] on span "Next page" at bounding box center [1211, 713] width 39 height 39
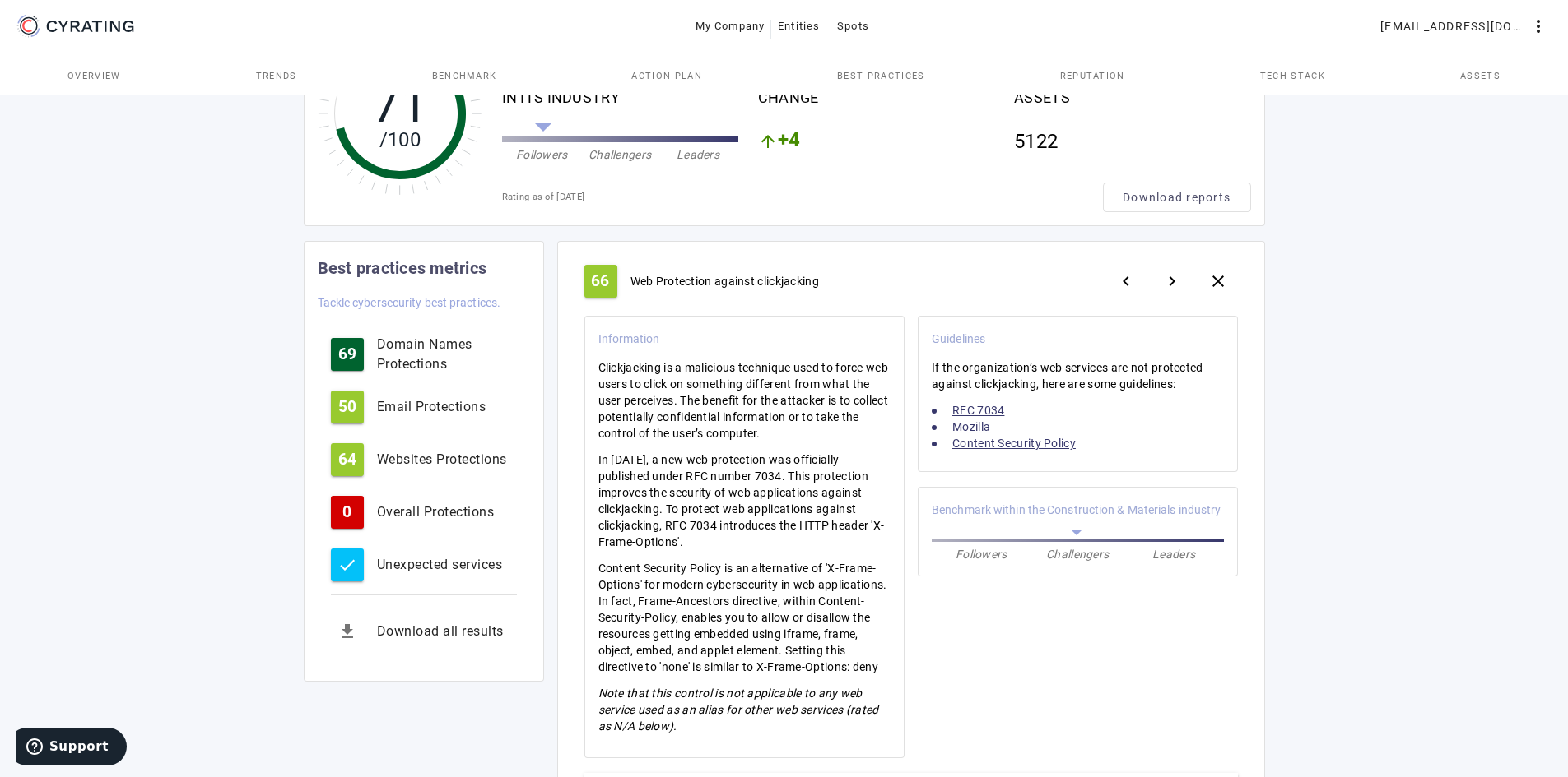
scroll to position [0, 0]
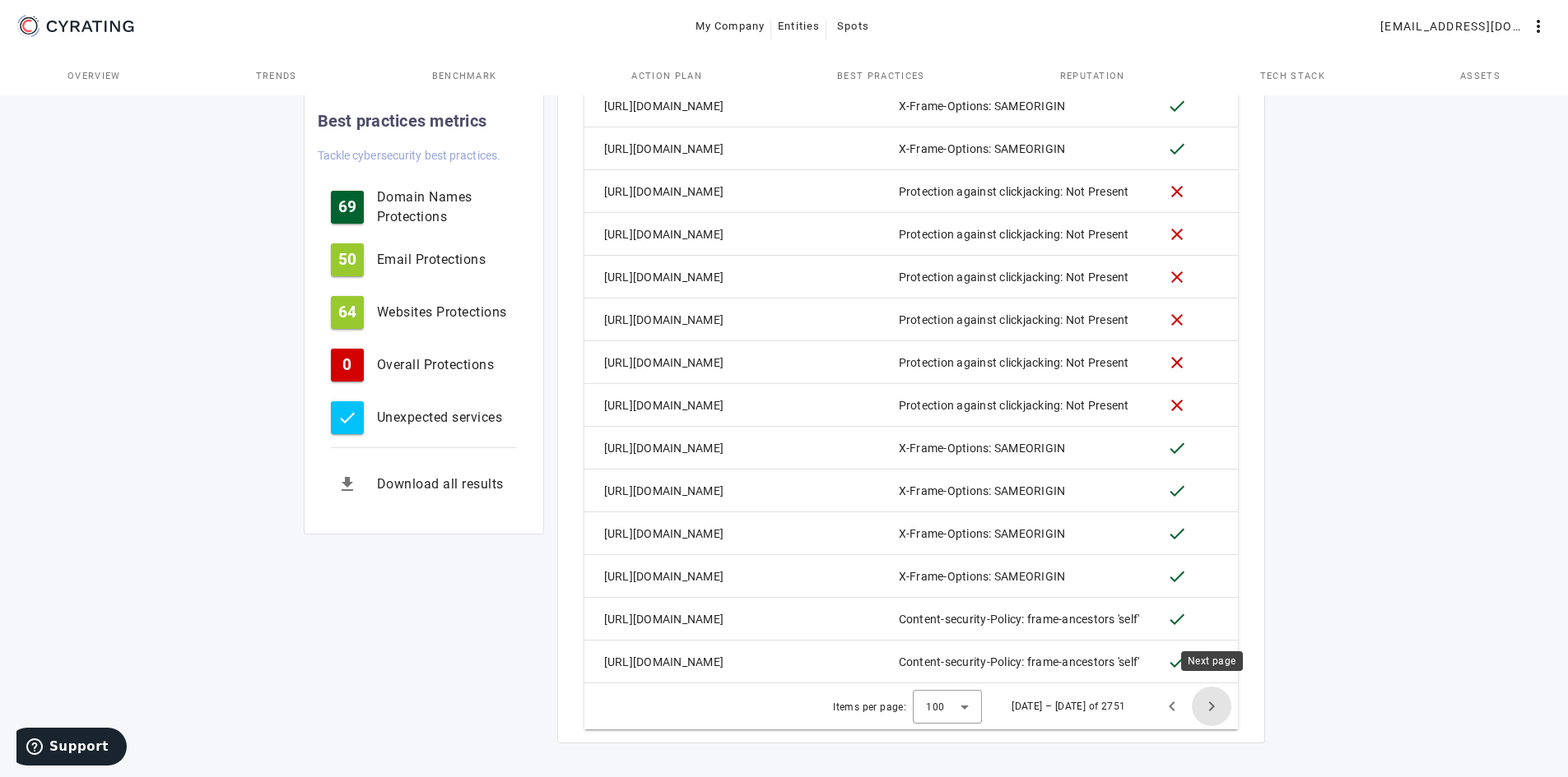
click at [1208, 690] on span "Next page" at bounding box center [1211, 706] width 39 height 39
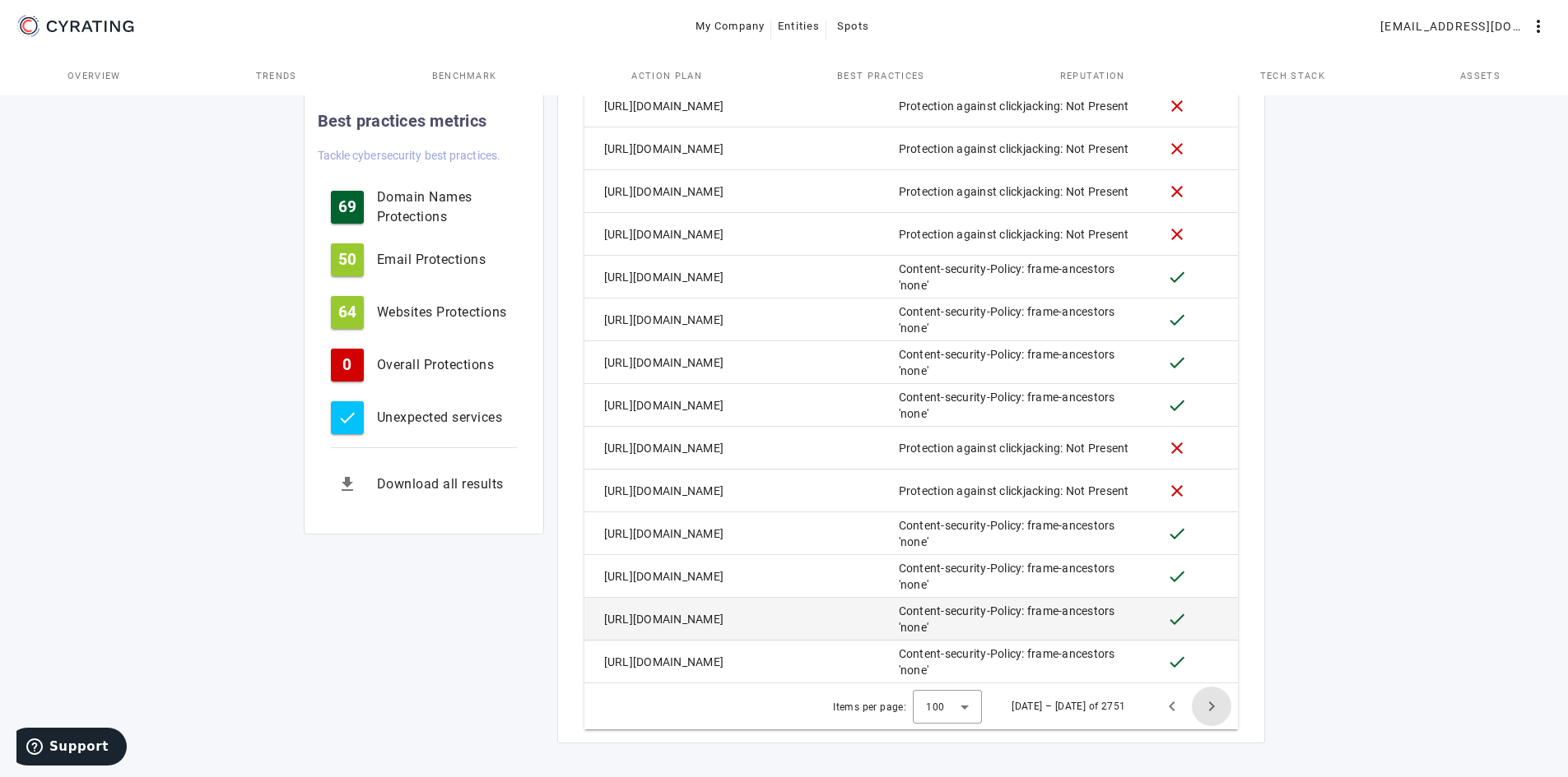
scroll to position [4611, 0]
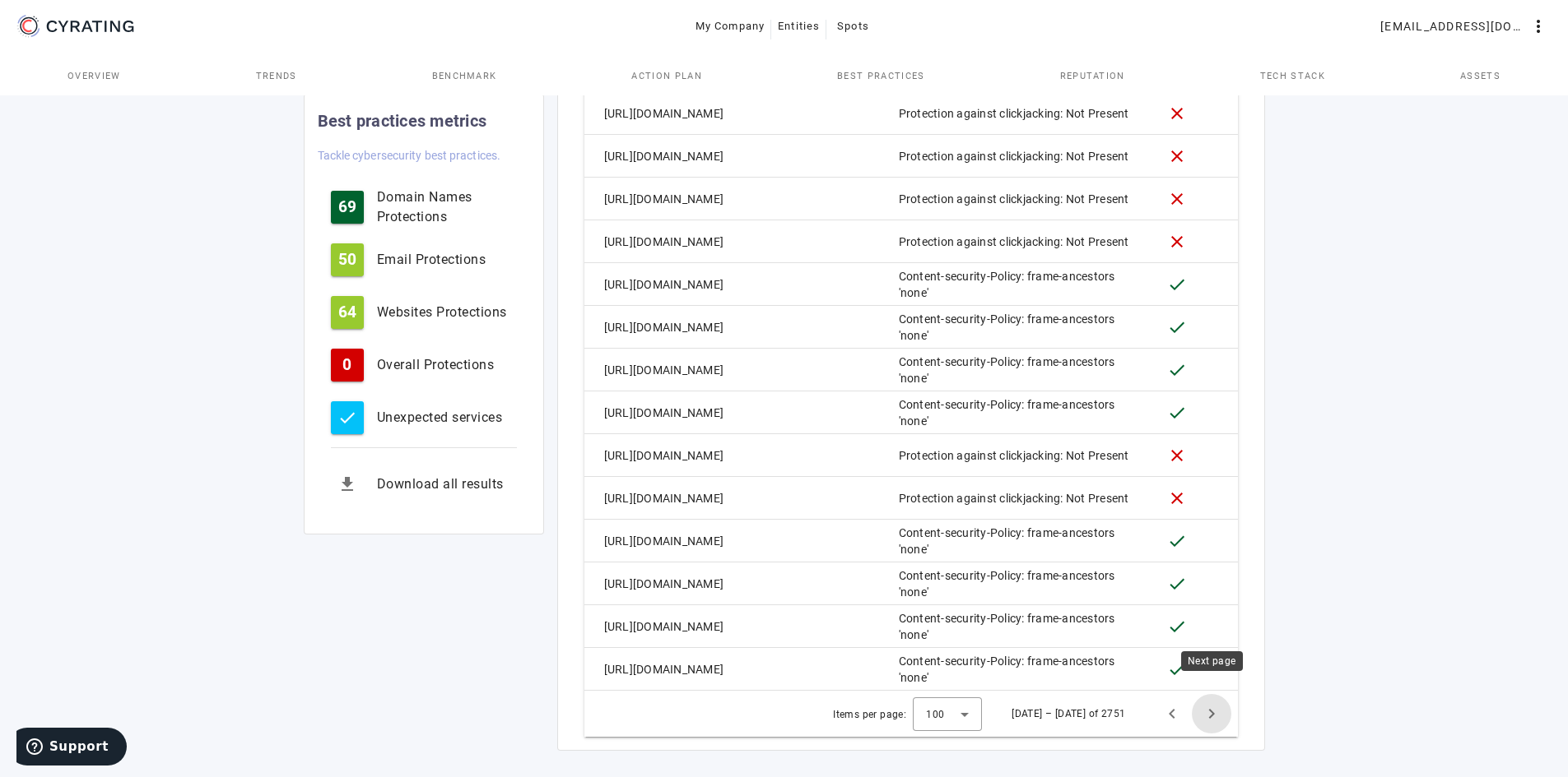
click at [1200, 698] on span "Next page" at bounding box center [1211, 713] width 39 height 39
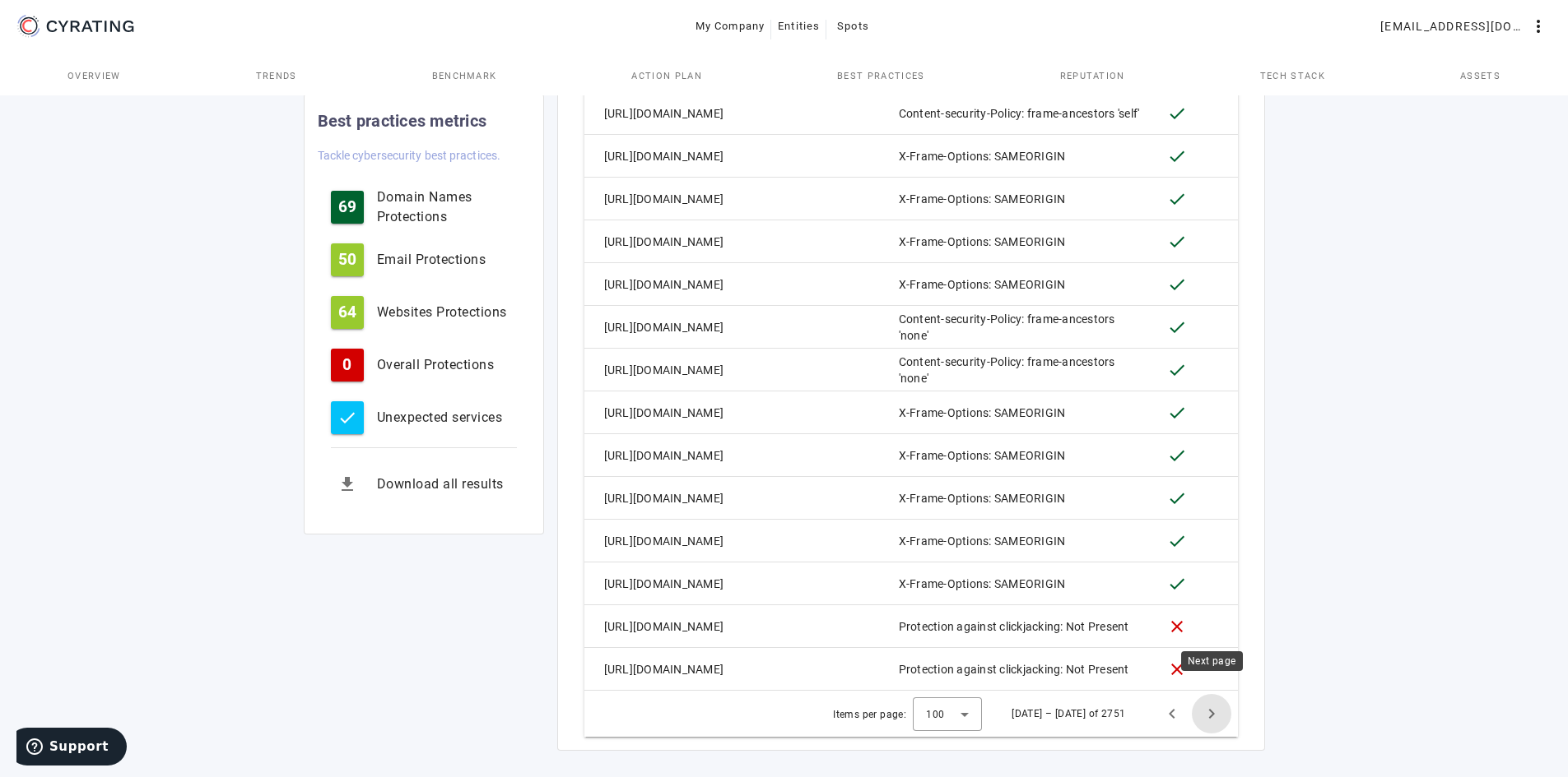
click at [1225, 700] on span "Next page" at bounding box center [1211, 713] width 39 height 39
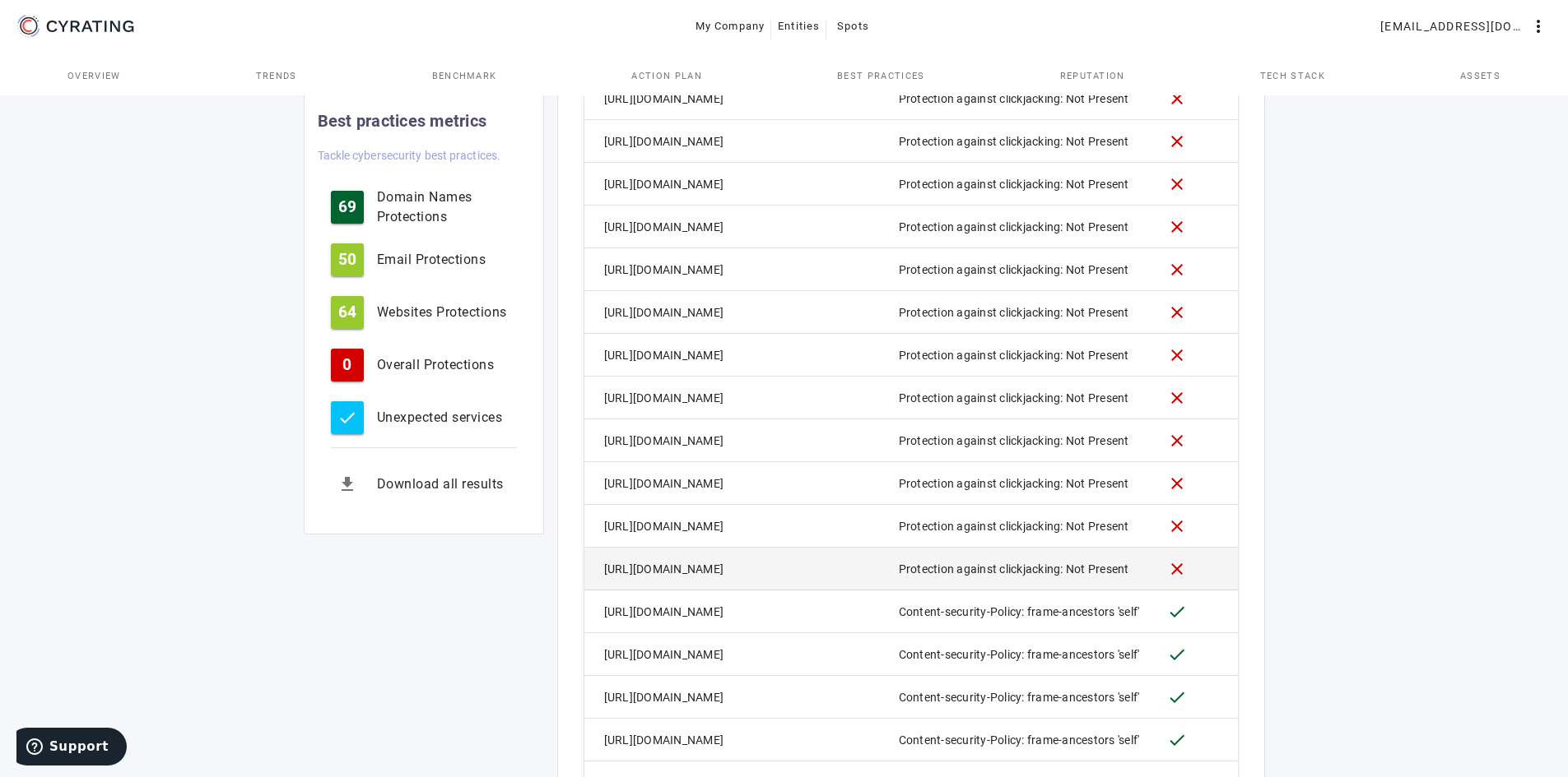
scroll to position [3953, 0]
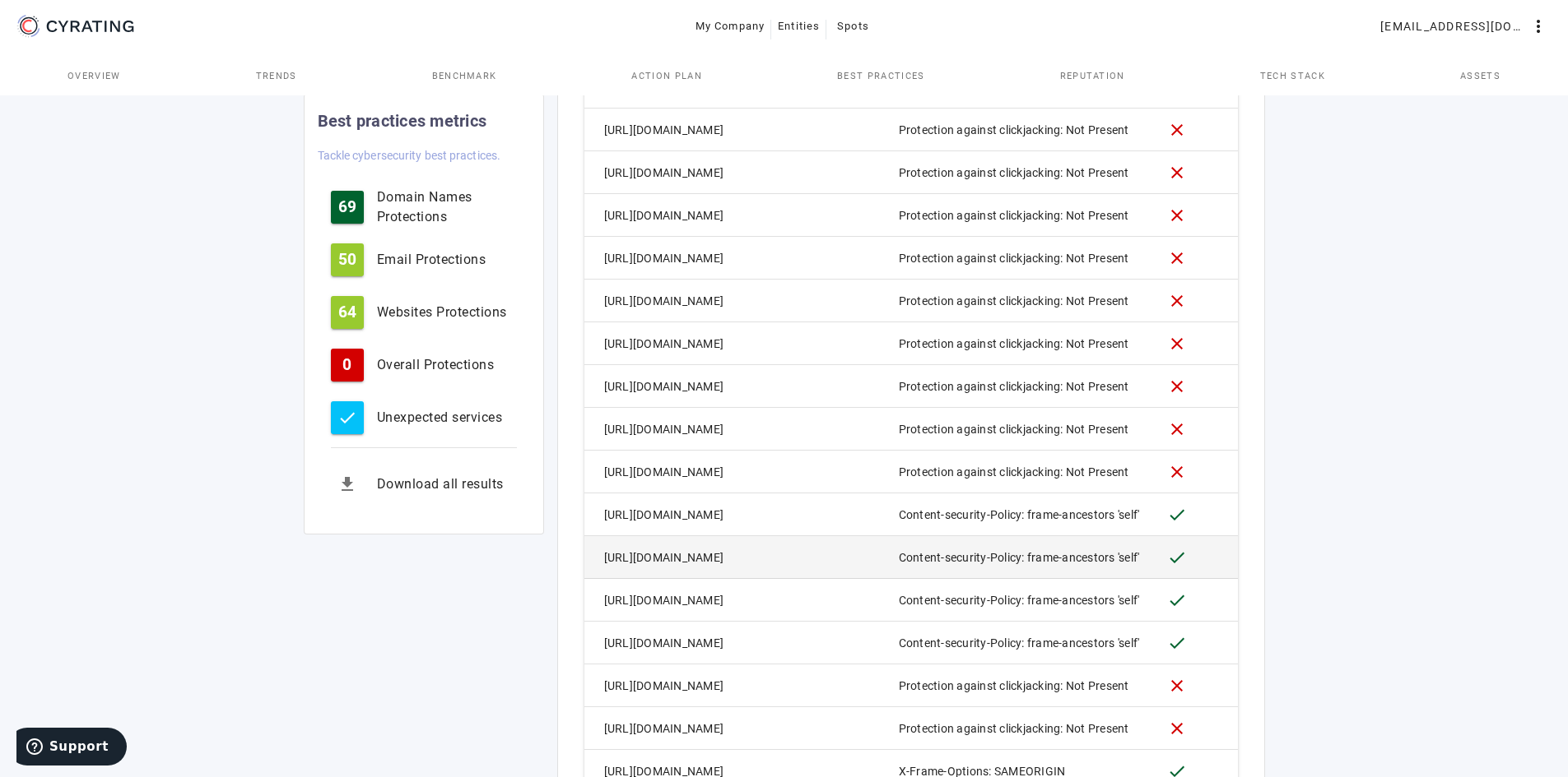
drag, startPoint x: 697, startPoint y: 549, endPoint x: 591, endPoint y: 536, distance: 106.8
click at [591, 537] on mat-cell "[URL][DOMAIN_NAME]" at bounding box center [661, 557] width 154 height 43
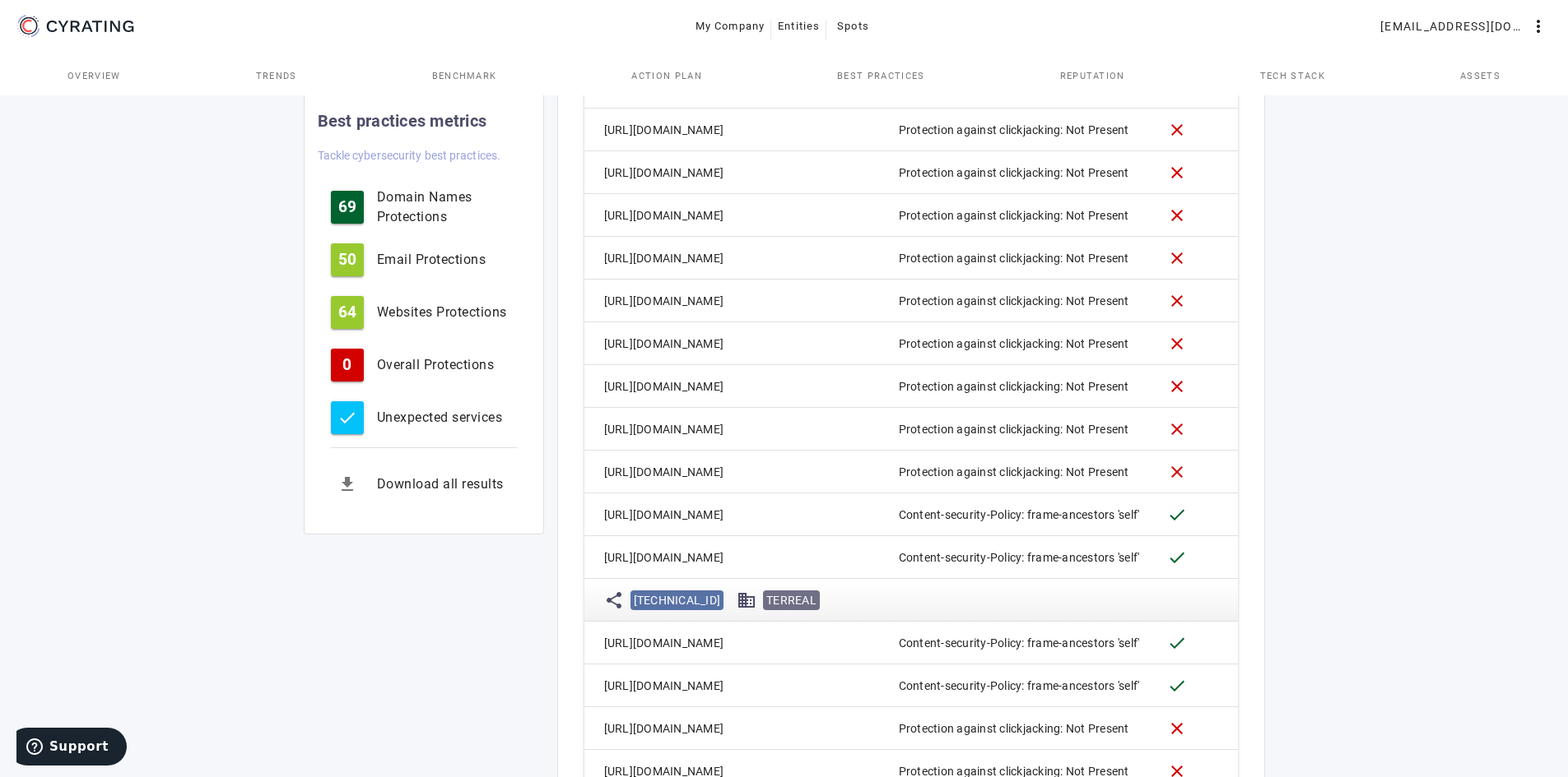
copy mat-cell "[URL][DOMAIN_NAME]"
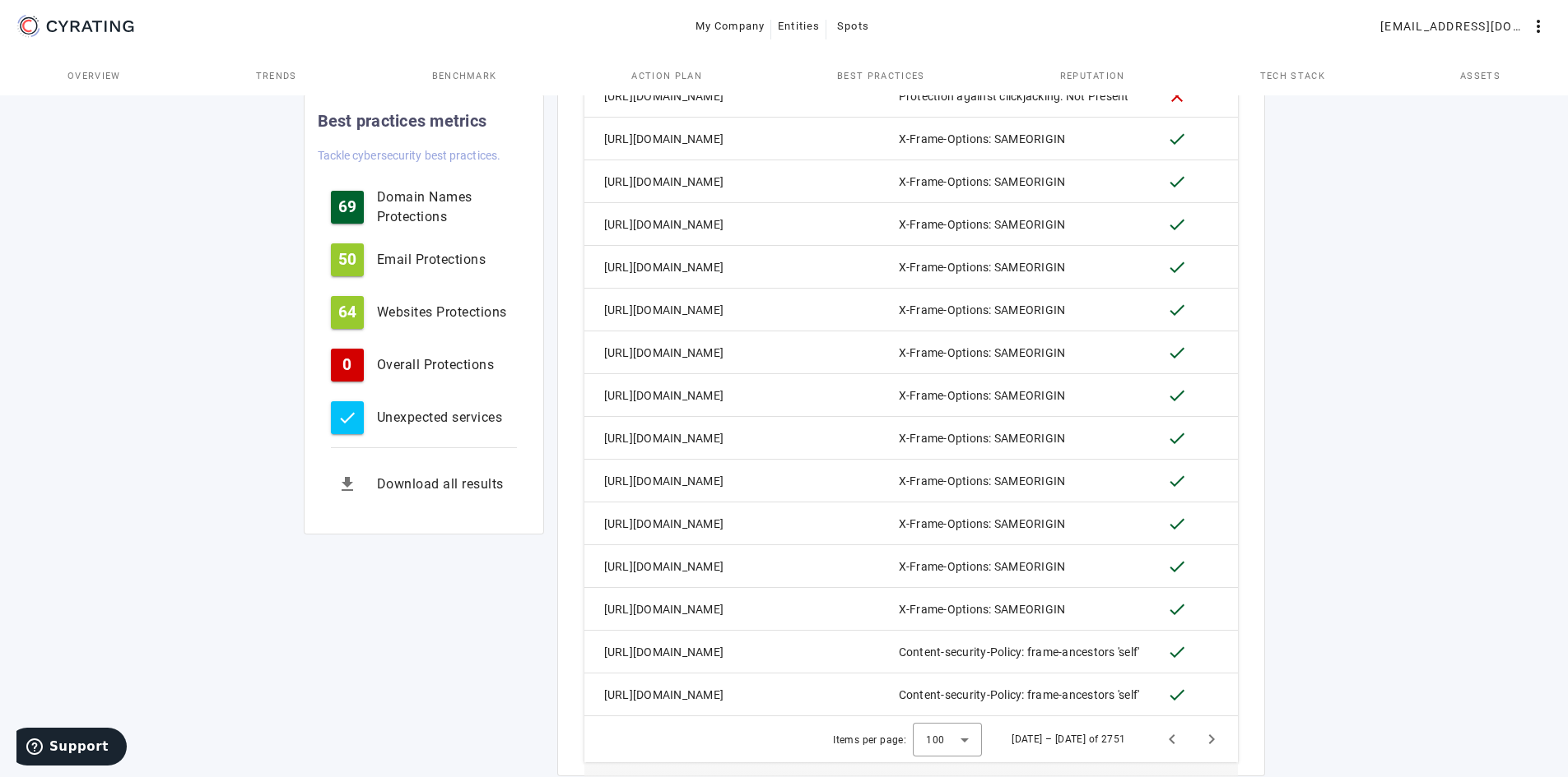
scroll to position [4652, 0]
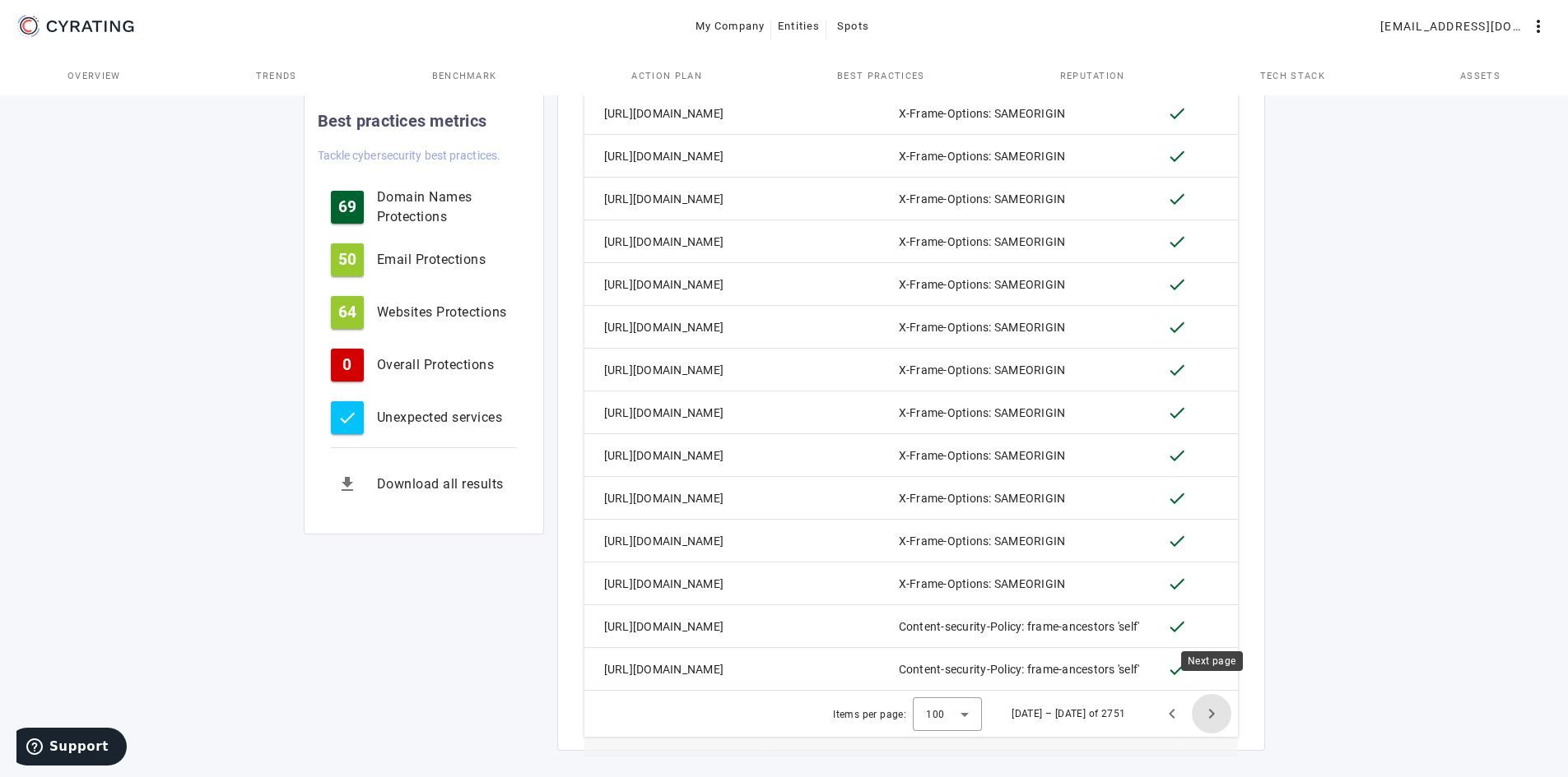
click at [1208, 697] on span "Next page" at bounding box center [1211, 713] width 39 height 39
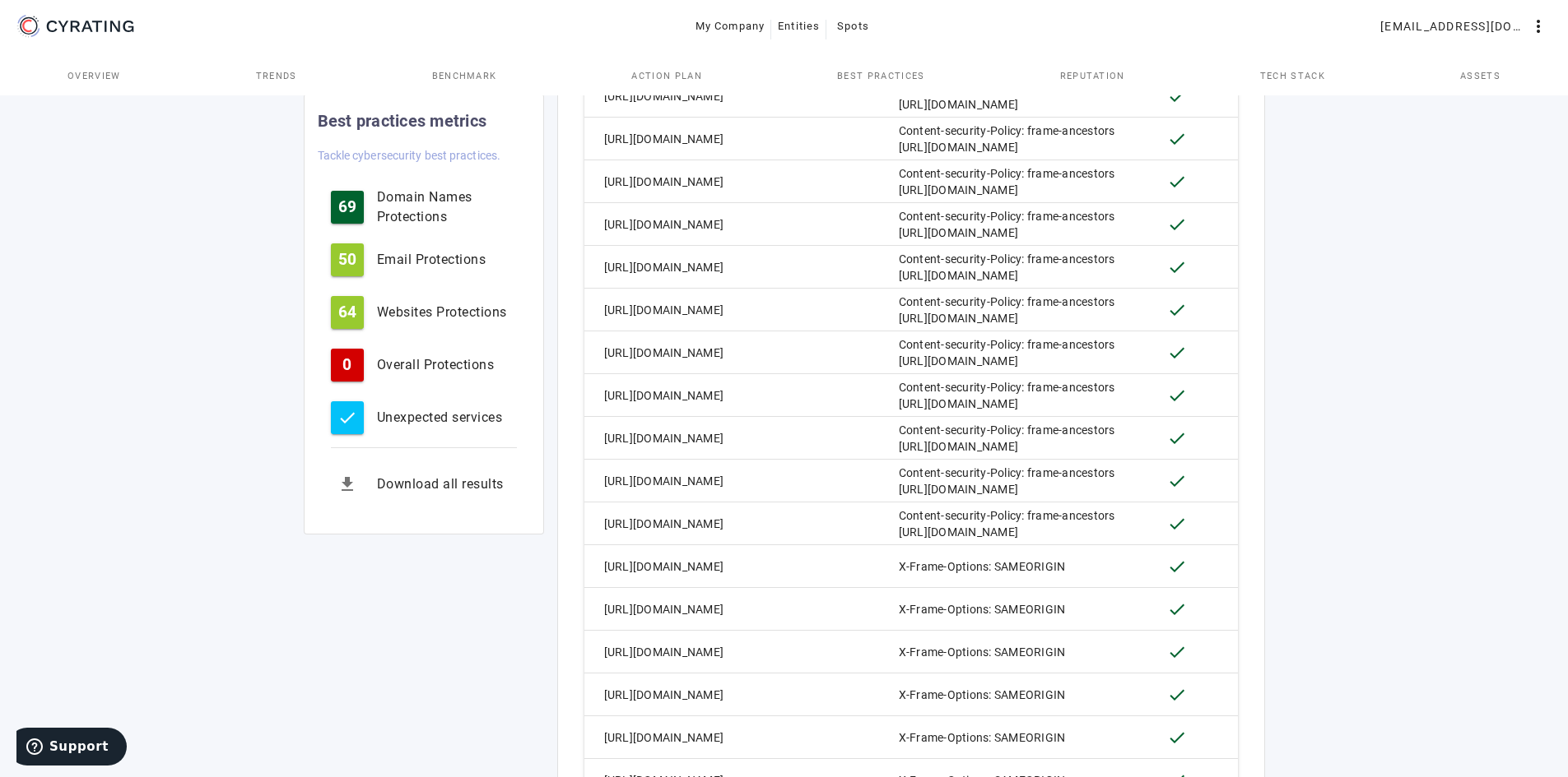
scroll to position [4289, 0]
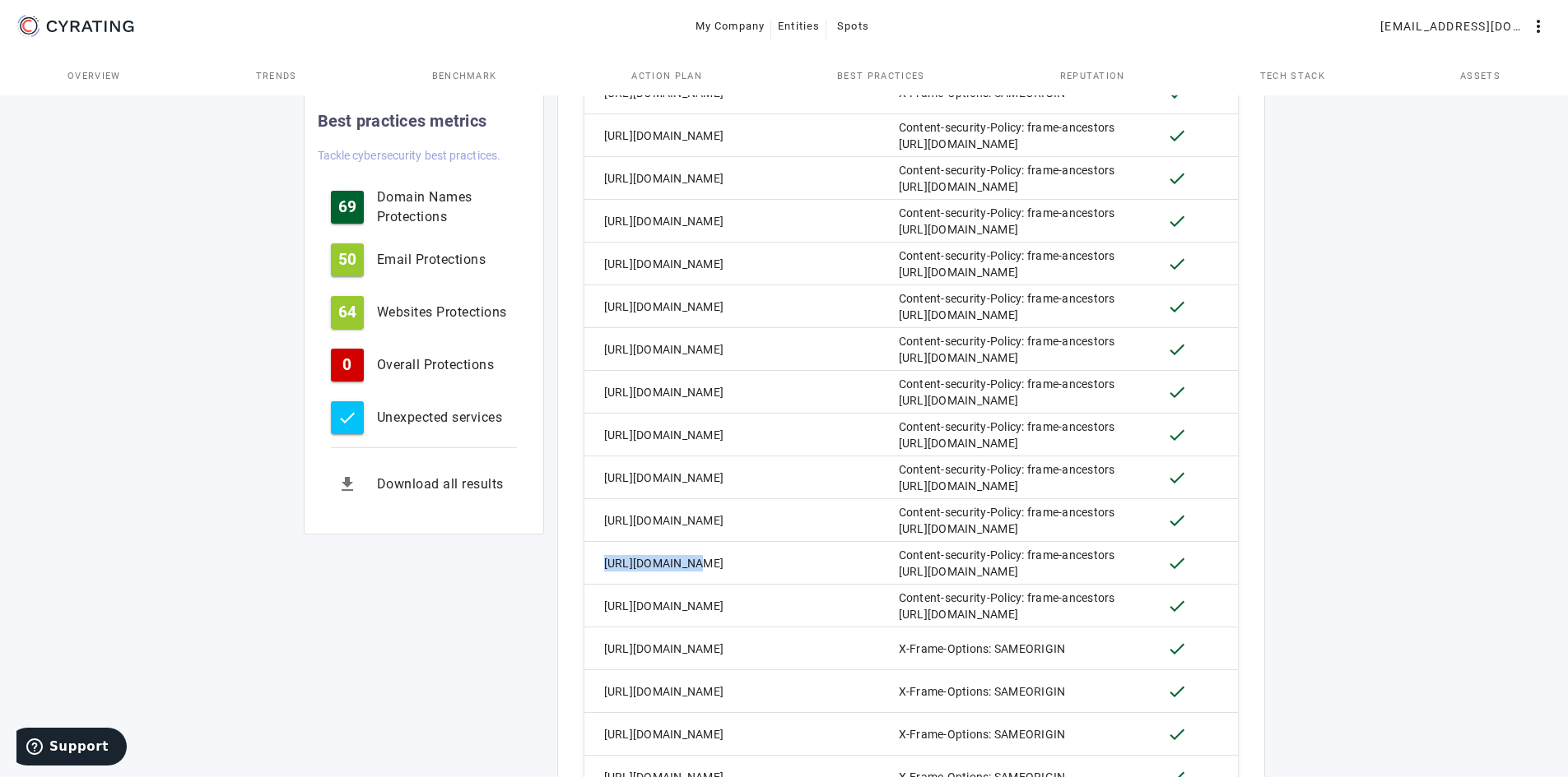
drag, startPoint x: 726, startPoint y: 557, endPoint x: 553, endPoint y: 571, distance: 173.6
drag, startPoint x: 692, startPoint y: 603, endPoint x: 601, endPoint y: 594, distance: 91.4
click at [601, 594] on mat-cell "[URL][DOMAIN_NAME]" at bounding box center [661, 605] width 154 height 43
copy mat-cell "[URL][DOMAIN_NAME]"
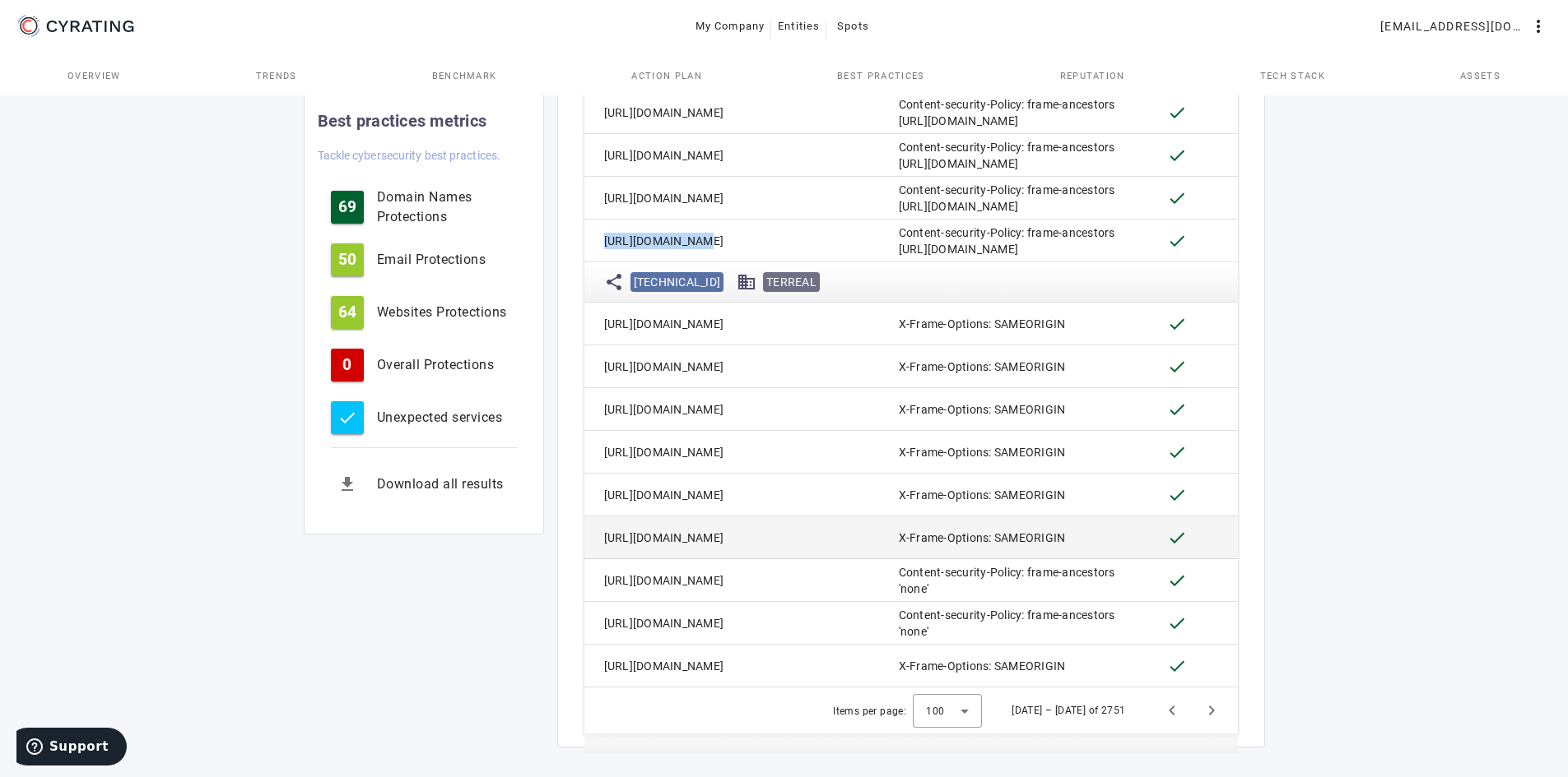
scroll to position [4659, 0]
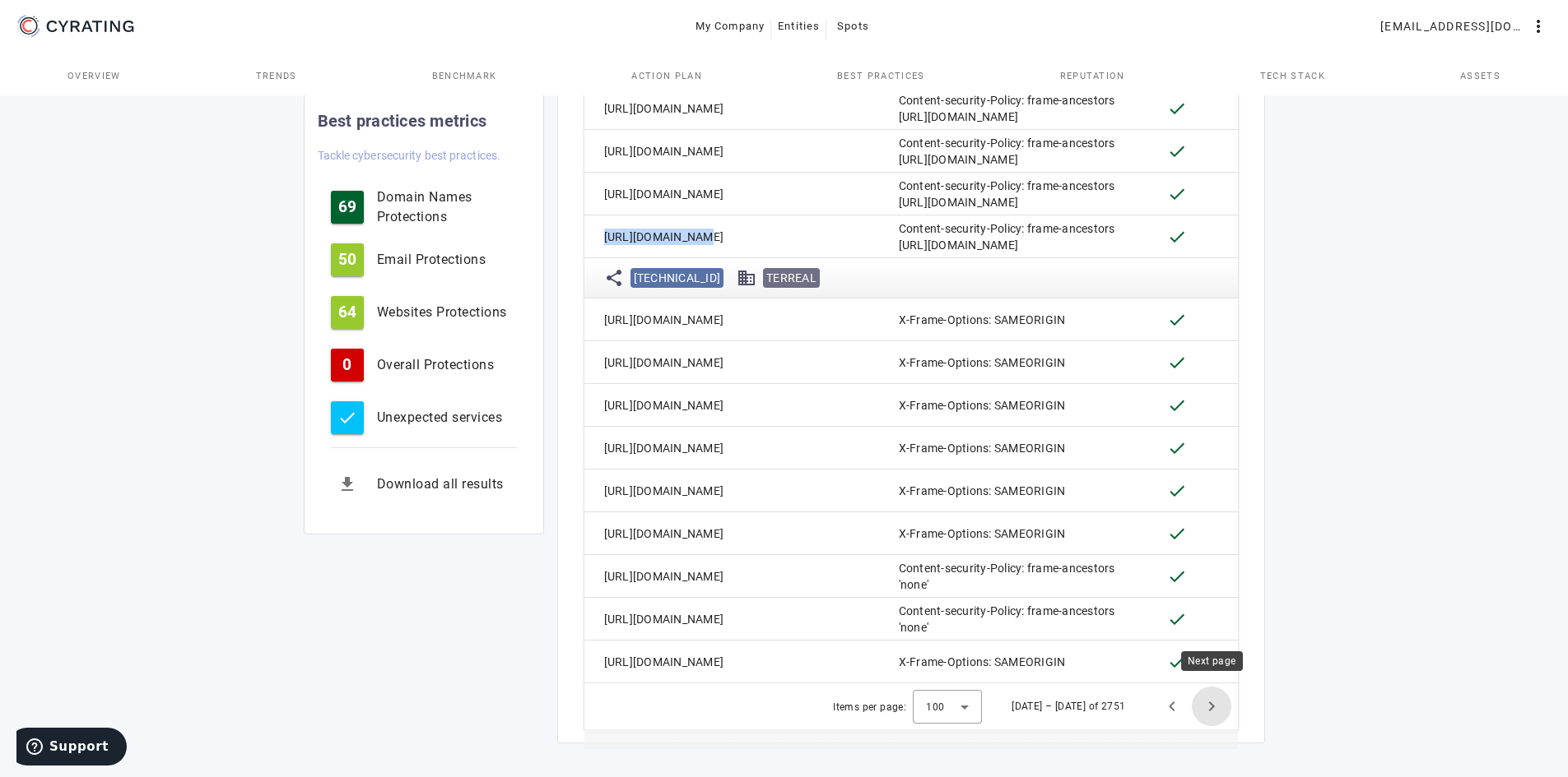
click at [1205, 698] on span "Next page" at bounding box center [1211, 706] width 39 height 39
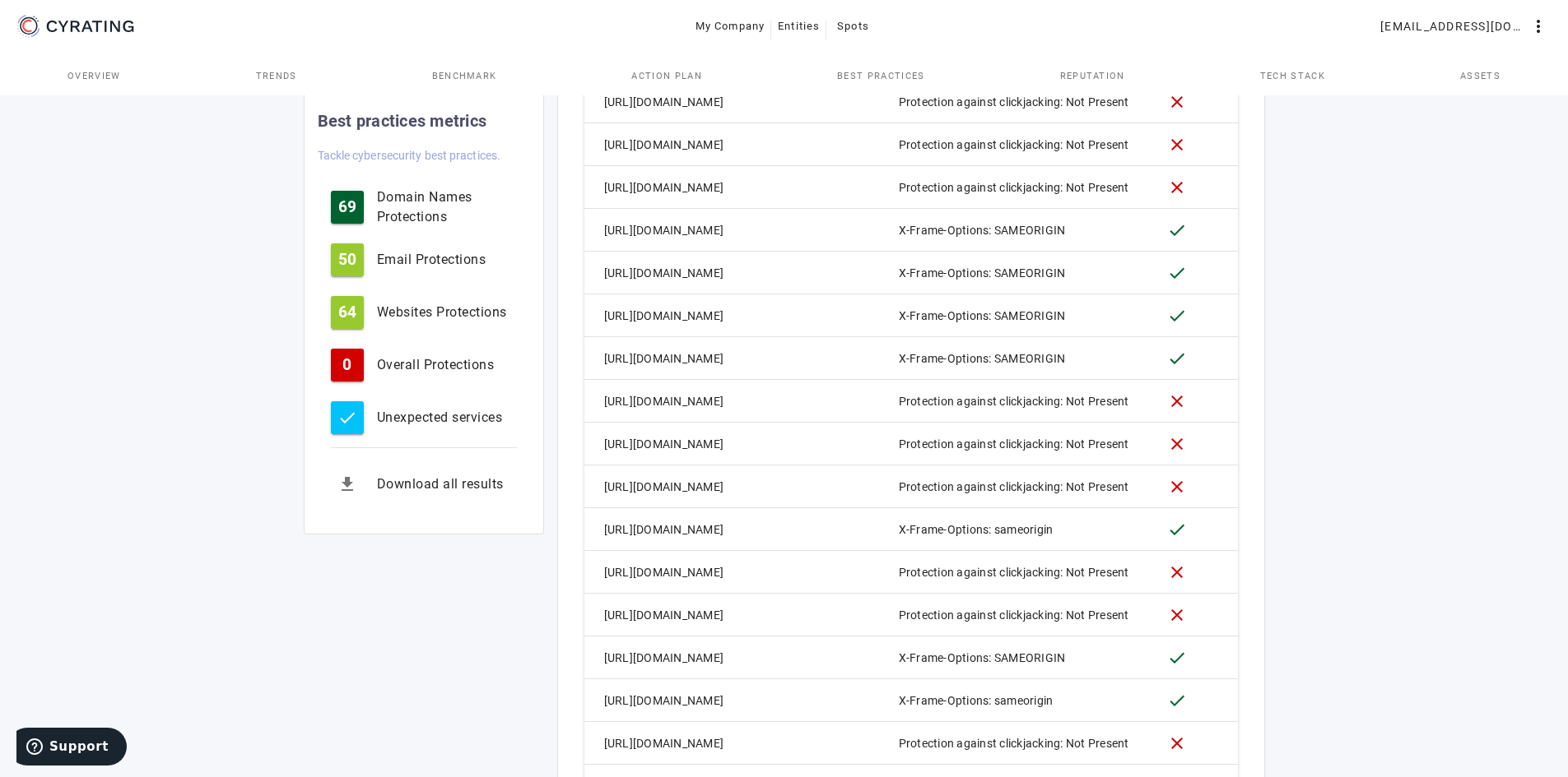
scroll to position [4611, 0]
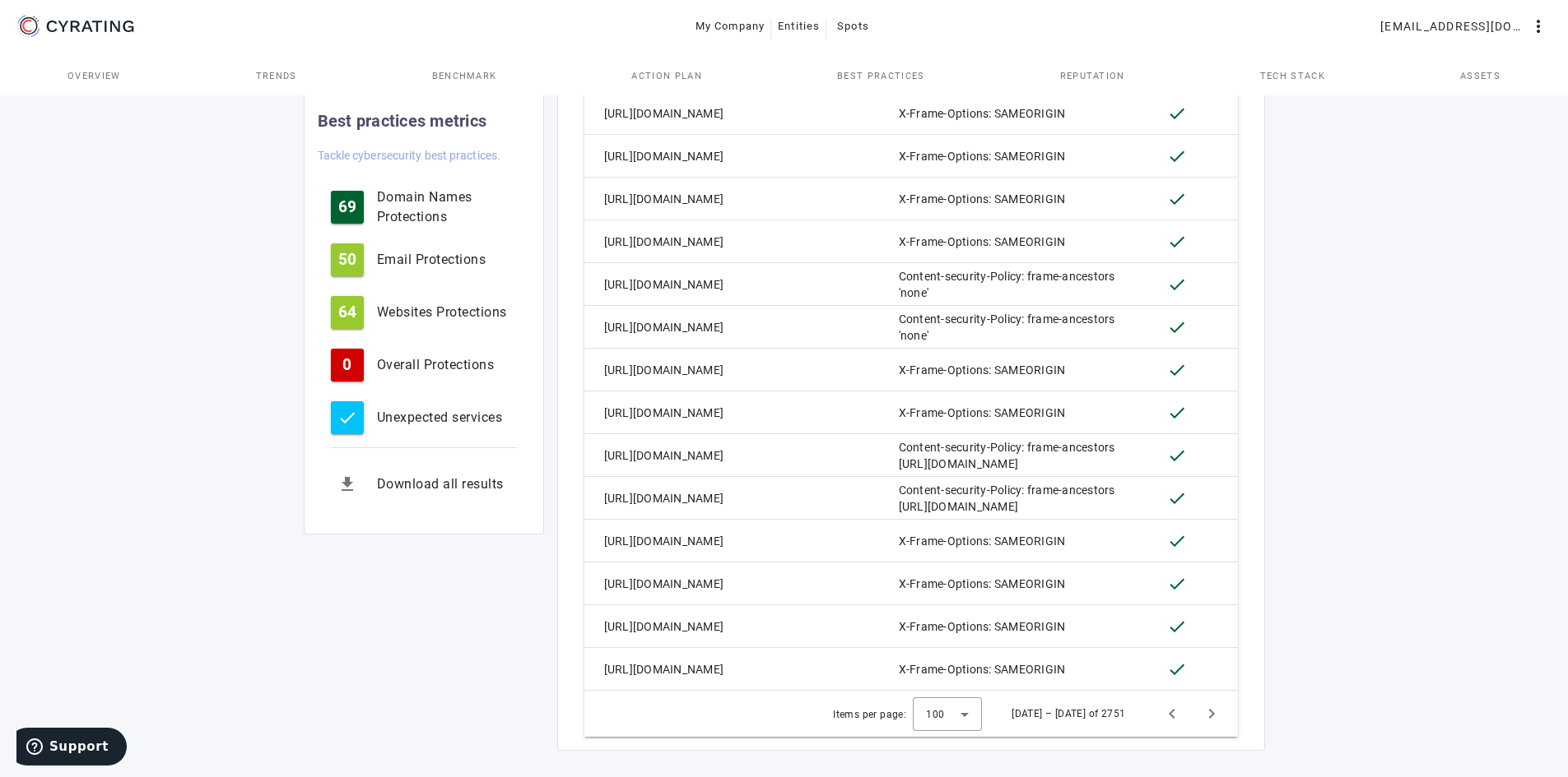
click at [1232, 691] on div "Items per page: 100 [DATE] – [DATE] of 2751" at bounding box center [911, 713] width 654 height 46
click at [1222, 694] on span "Next page" at bounding box center [1211, 713] width 39 height 39
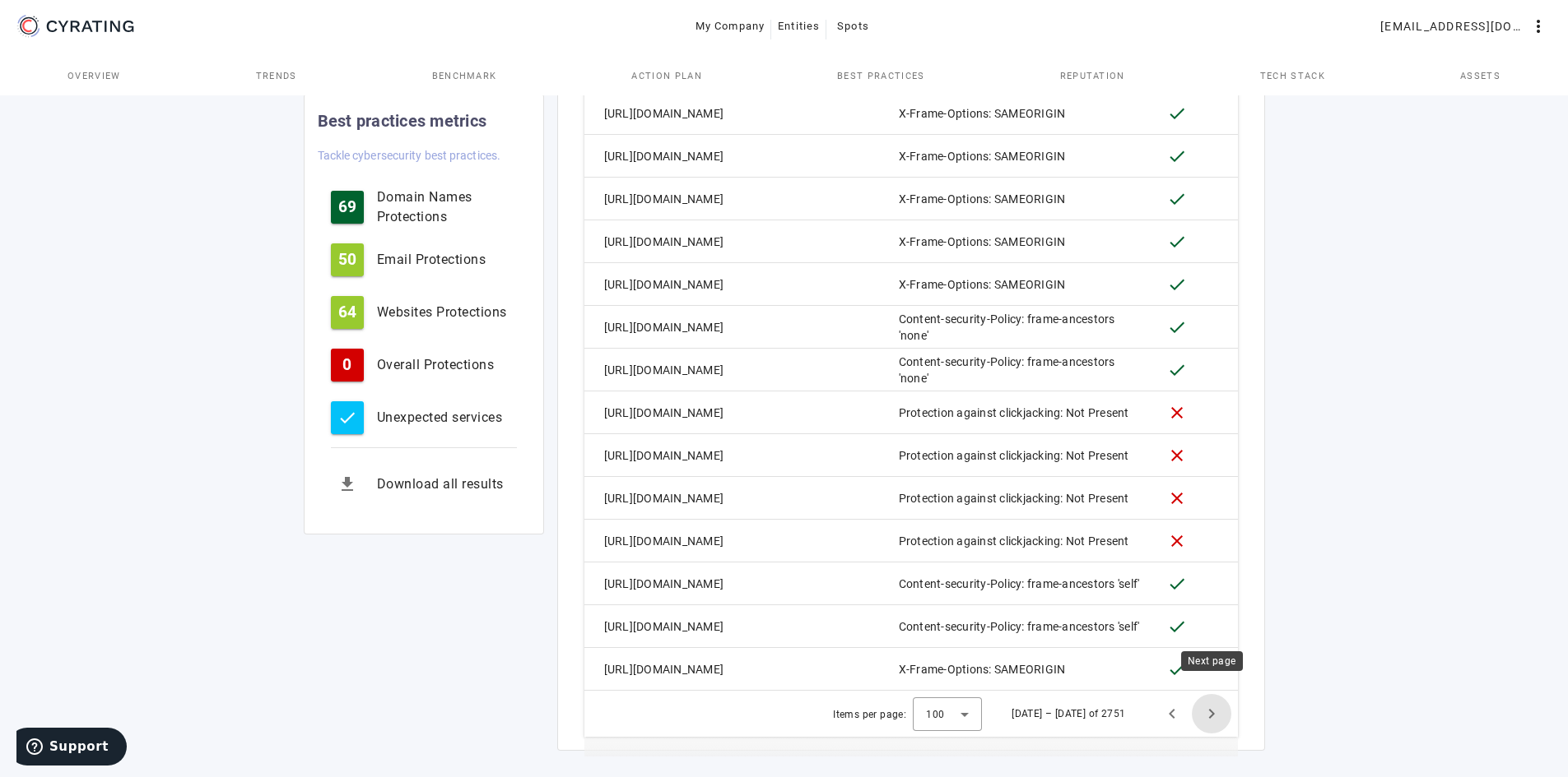
click at [1212, 694] on span "Next page" at bounding box center [1211, 713] width 39 height 39
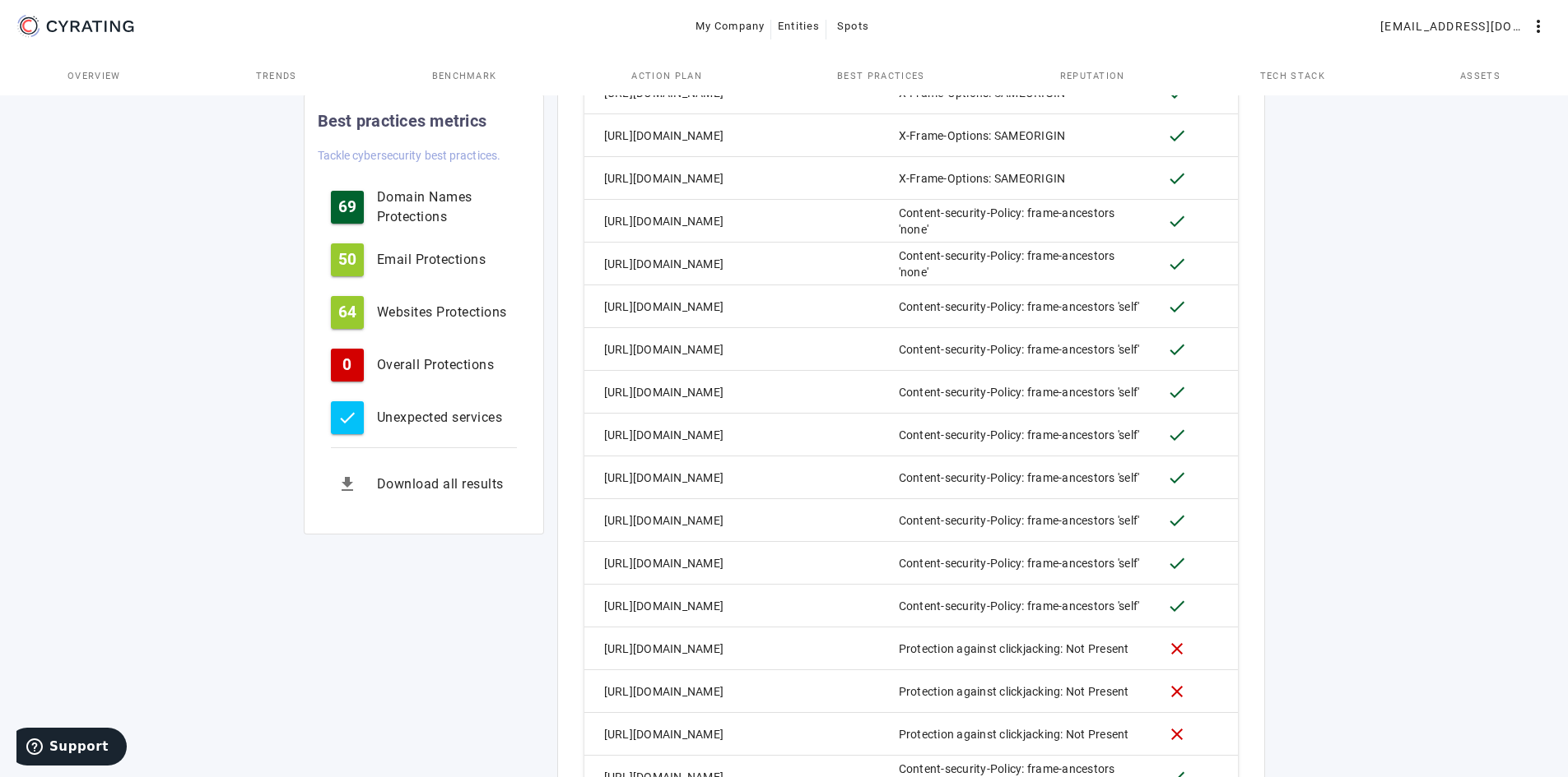
scroll to position [4618, 0]
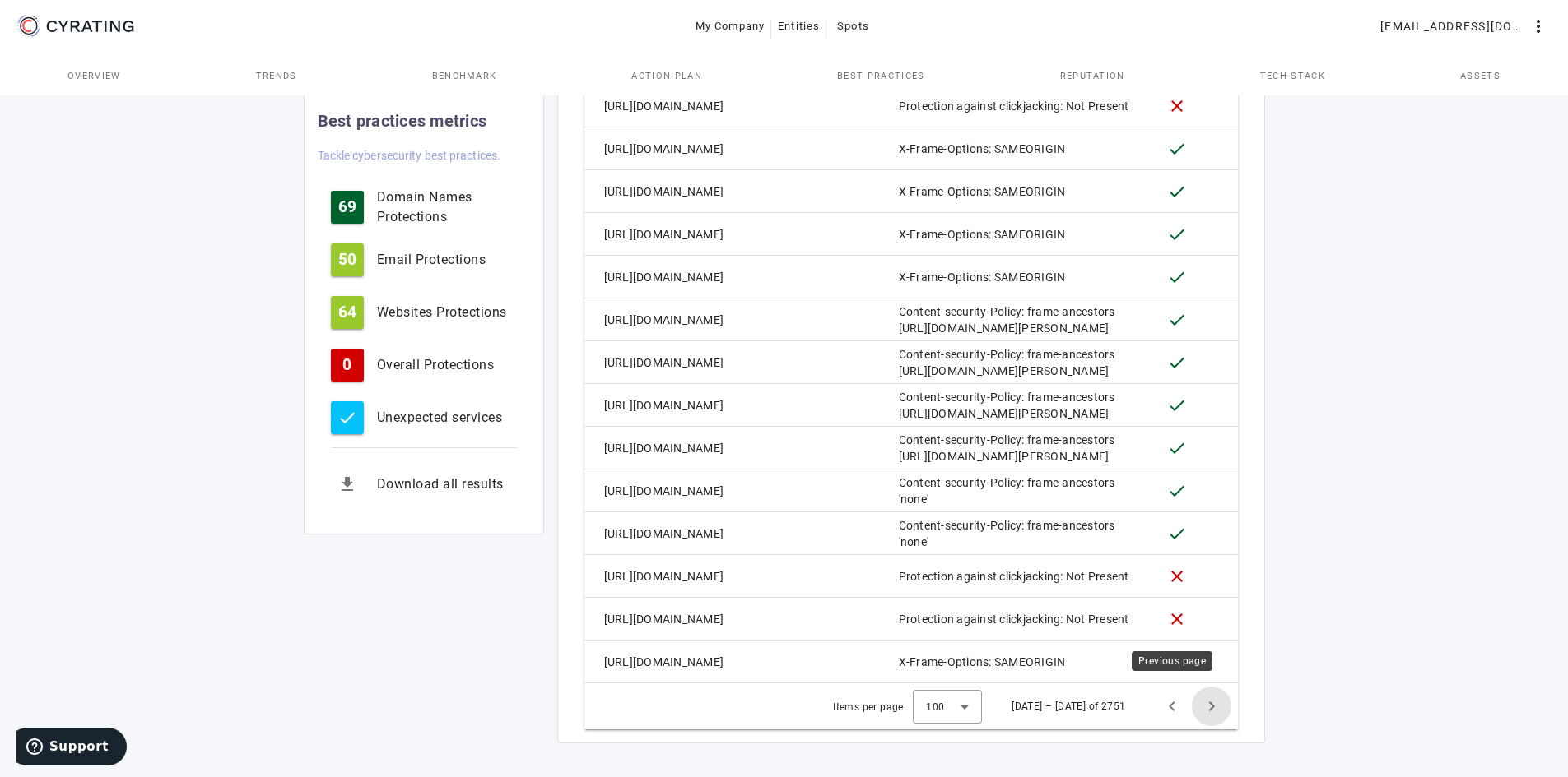
click at [1209, 692] on span "Next page" at bounding box center [1211, 706] width 39 height 39
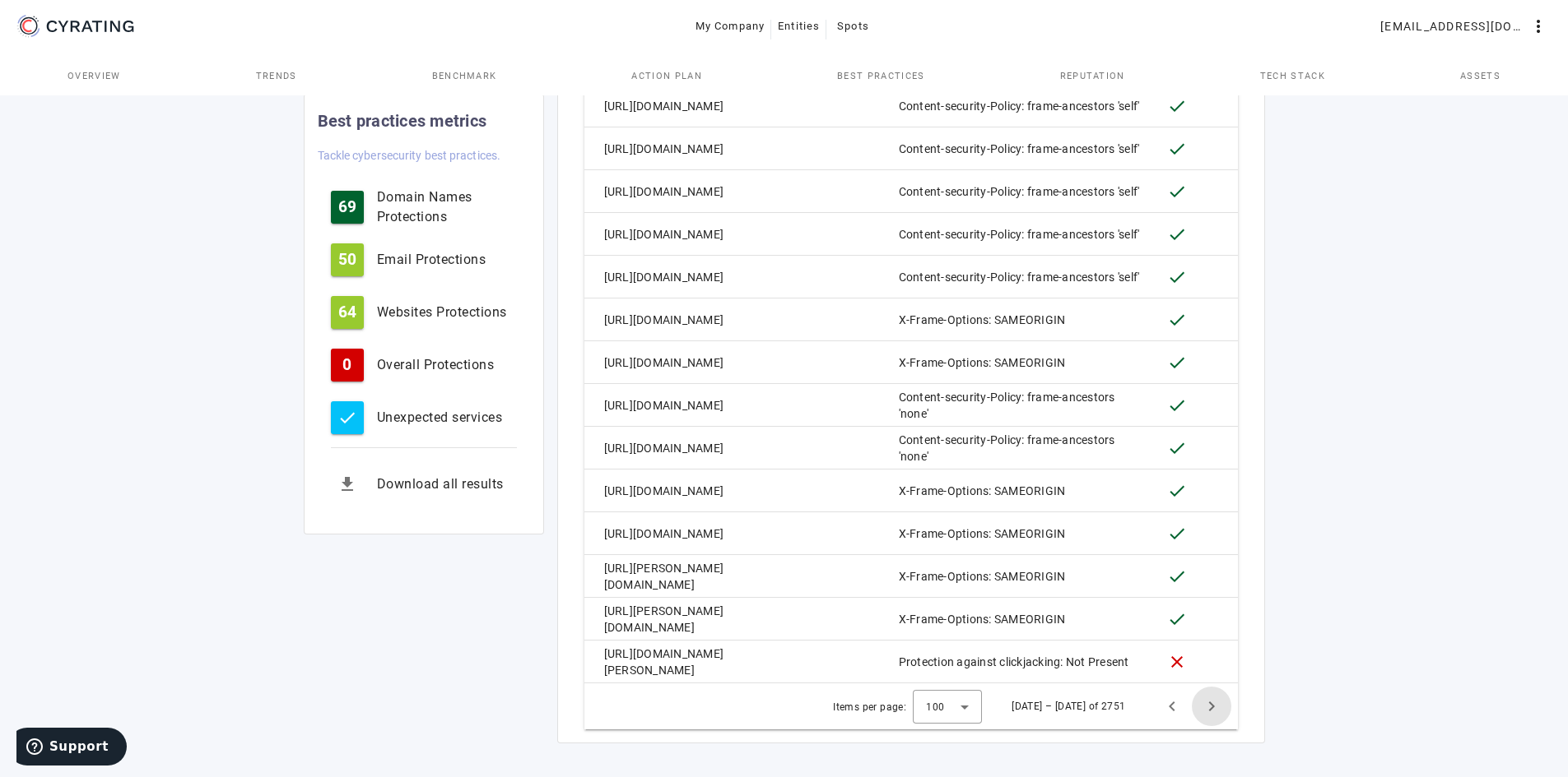
scroll to position [4611, 0]
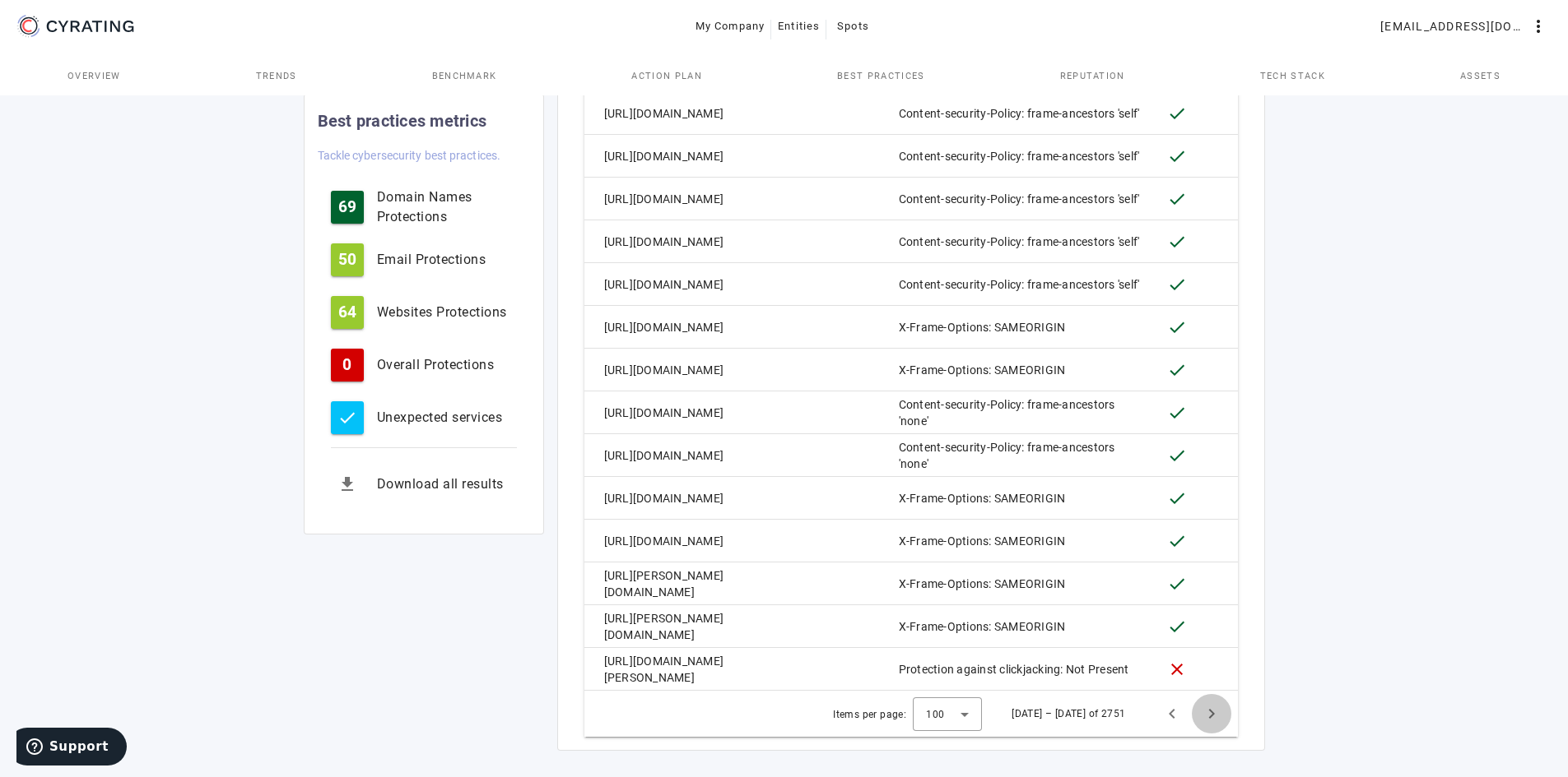
click at [1209, 694] on span "Next page" at bounding box center [1211, 713] width 39 height 39
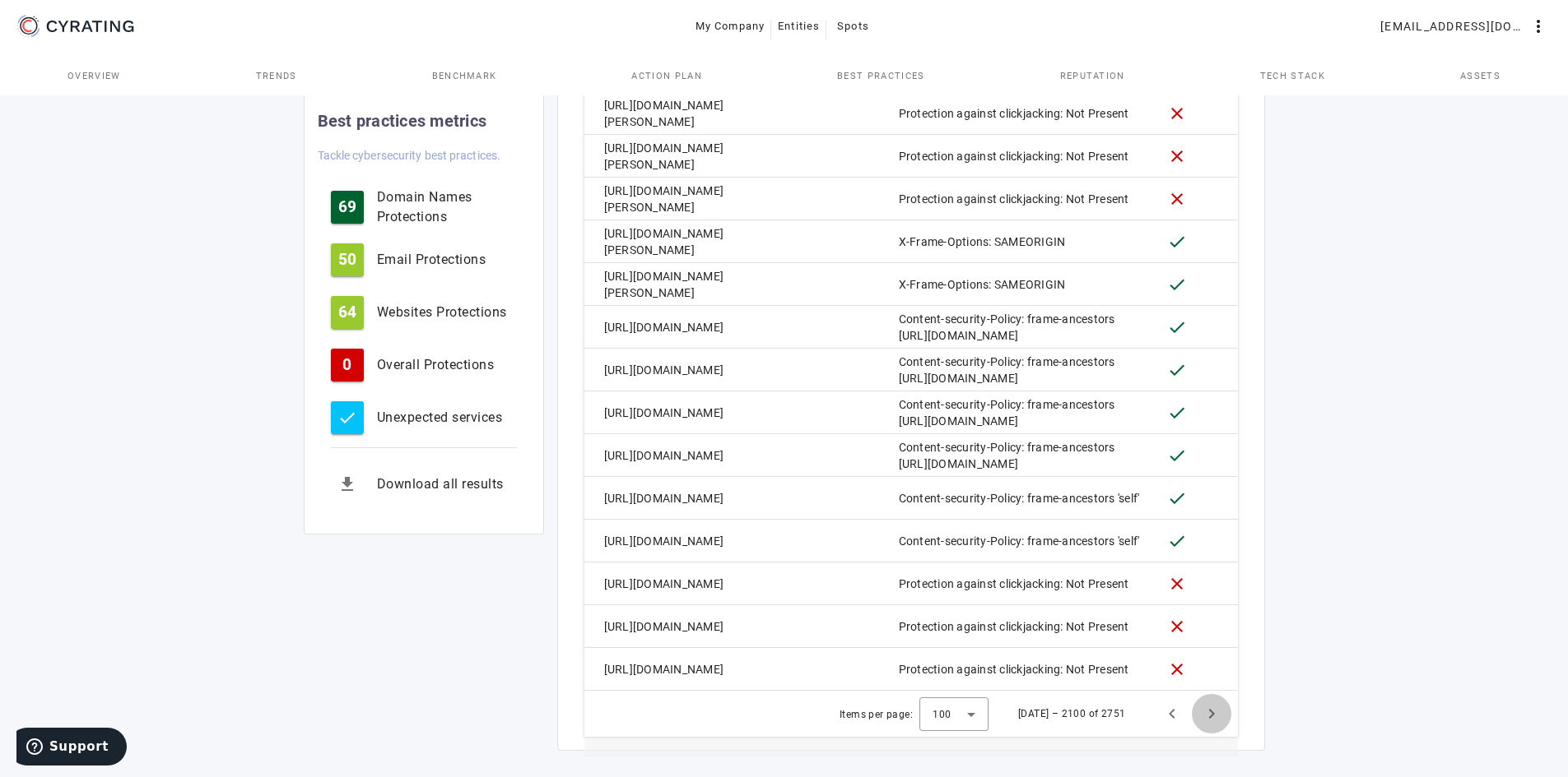
click at [1212, 694] on span "Next page" at bounding box center [1211, 713] width 39 height 39
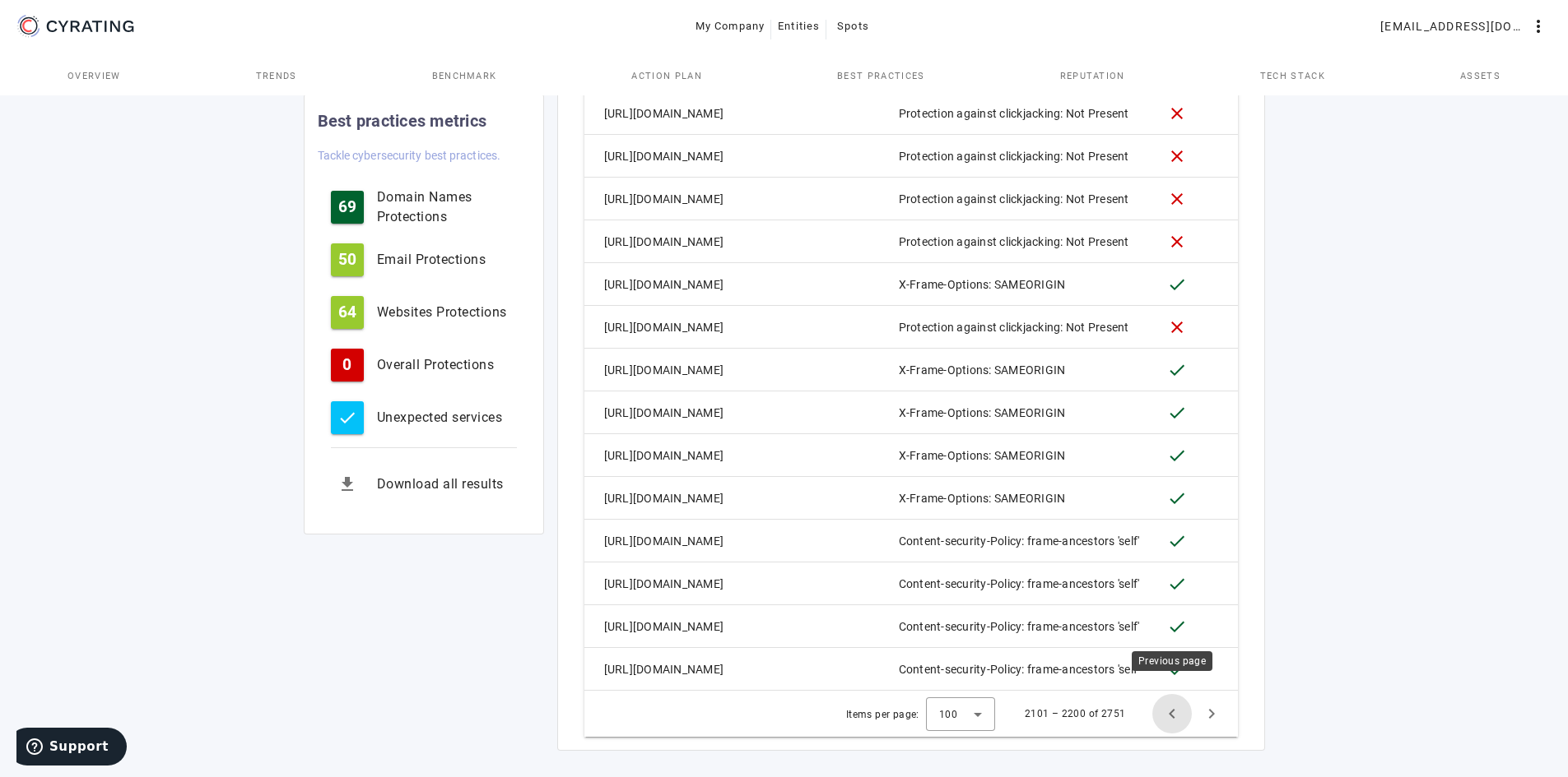
click at [1170, 695] on span "Previous page" at bounding box center [1171, 713] width 39 height 39
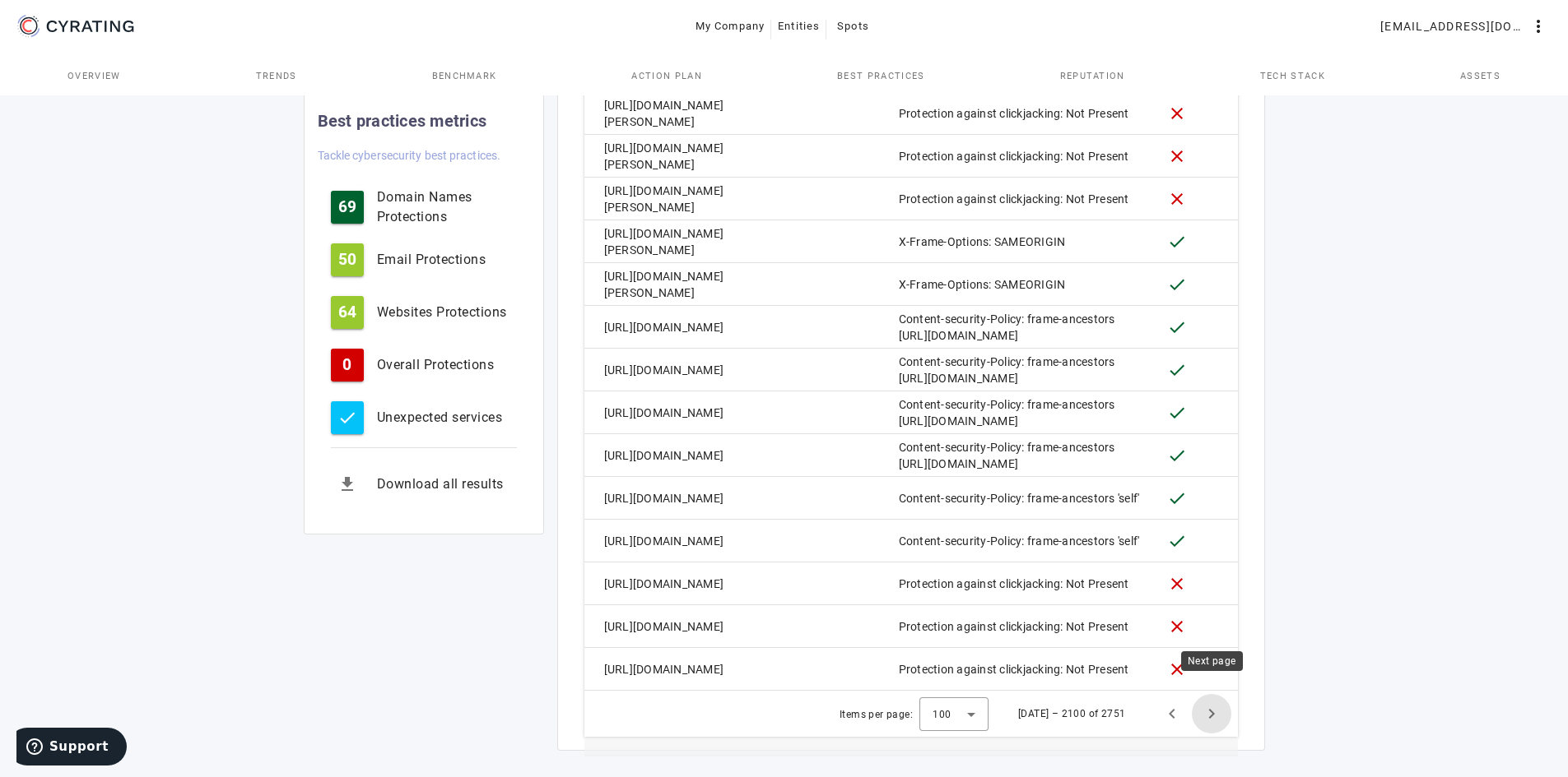
click at [1202, 695] on span "Next page" at bounding box center [1211, 713] width 39 height 39
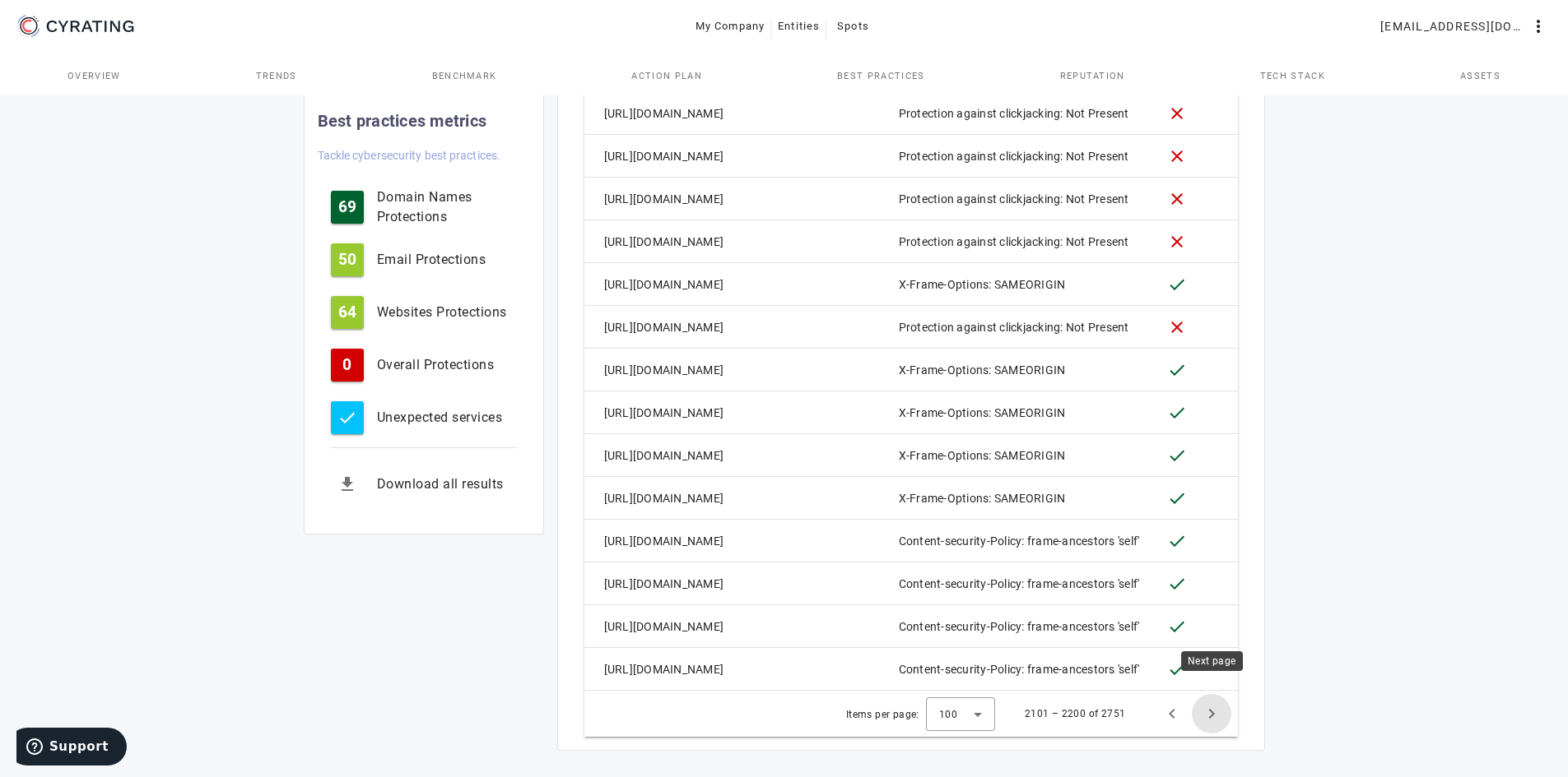
click at [1205, 698] on span "Next page" at bounding box center [1211, 713] width 39 height 39
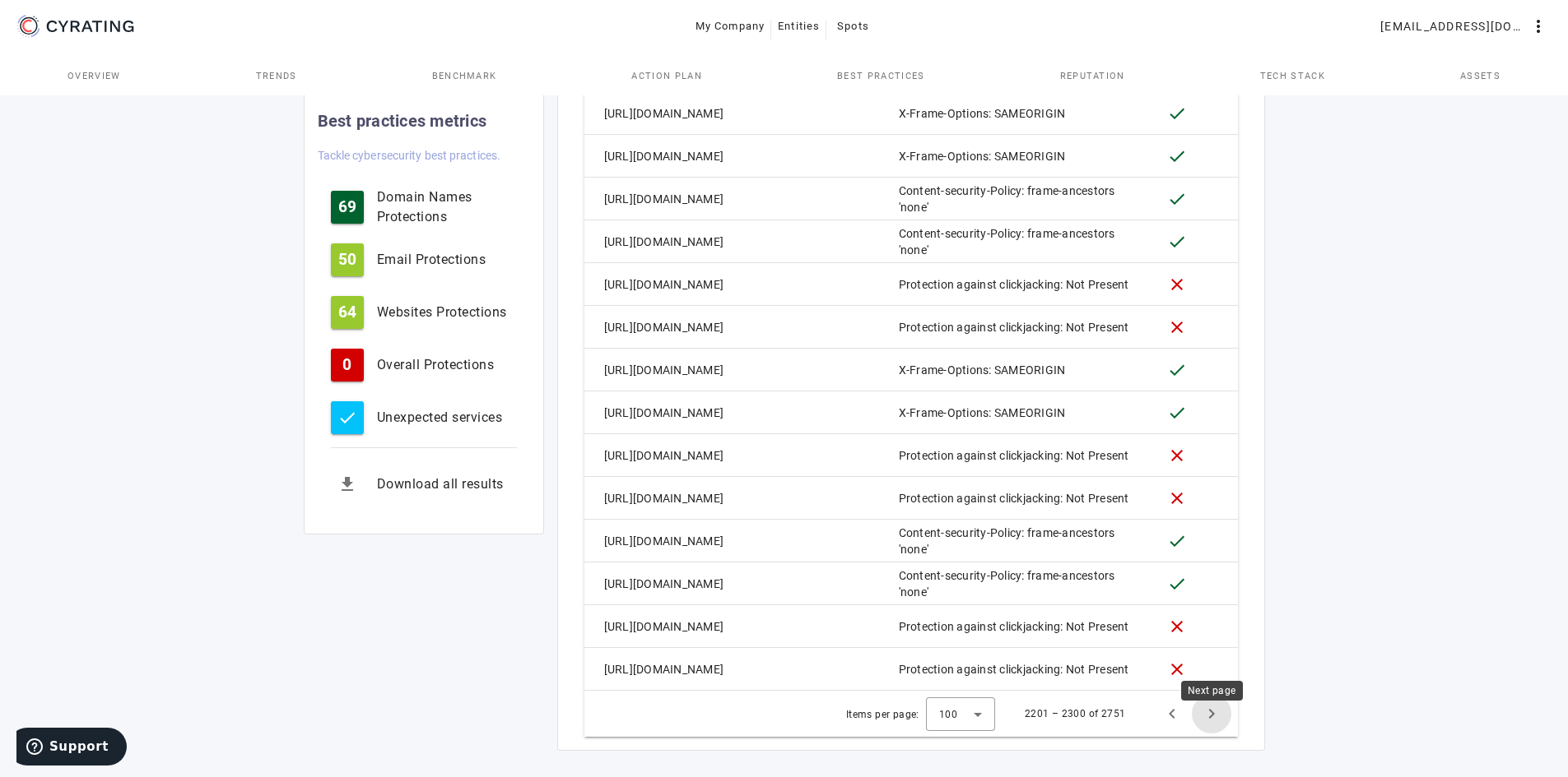
click at [1215, 730] on span "Next page" at bounding box center [1211, 713] width 39 height 39
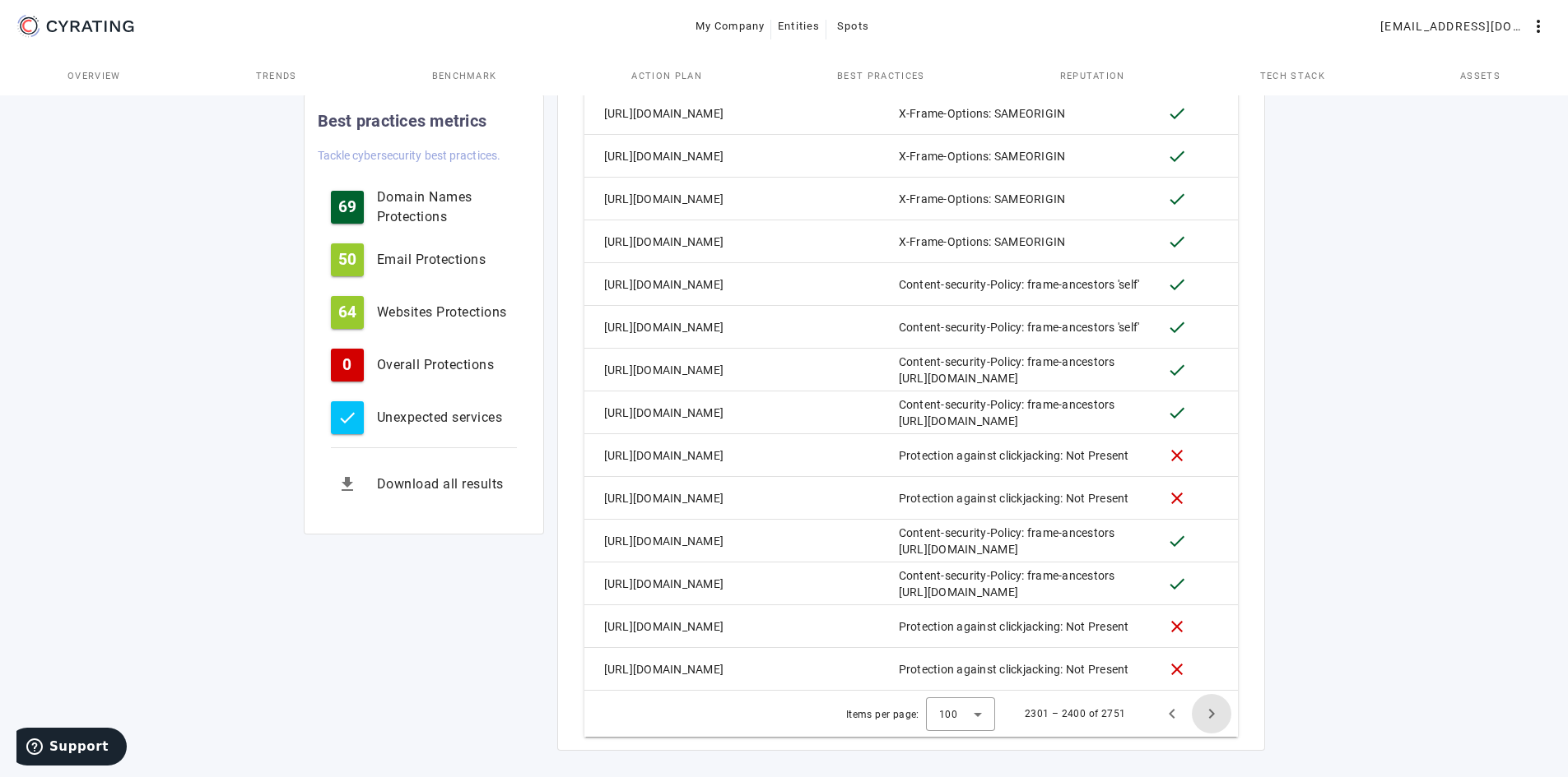
click at [1216, 721] on span "Next page" at bounding box center [1211, 713] width 39 height 39
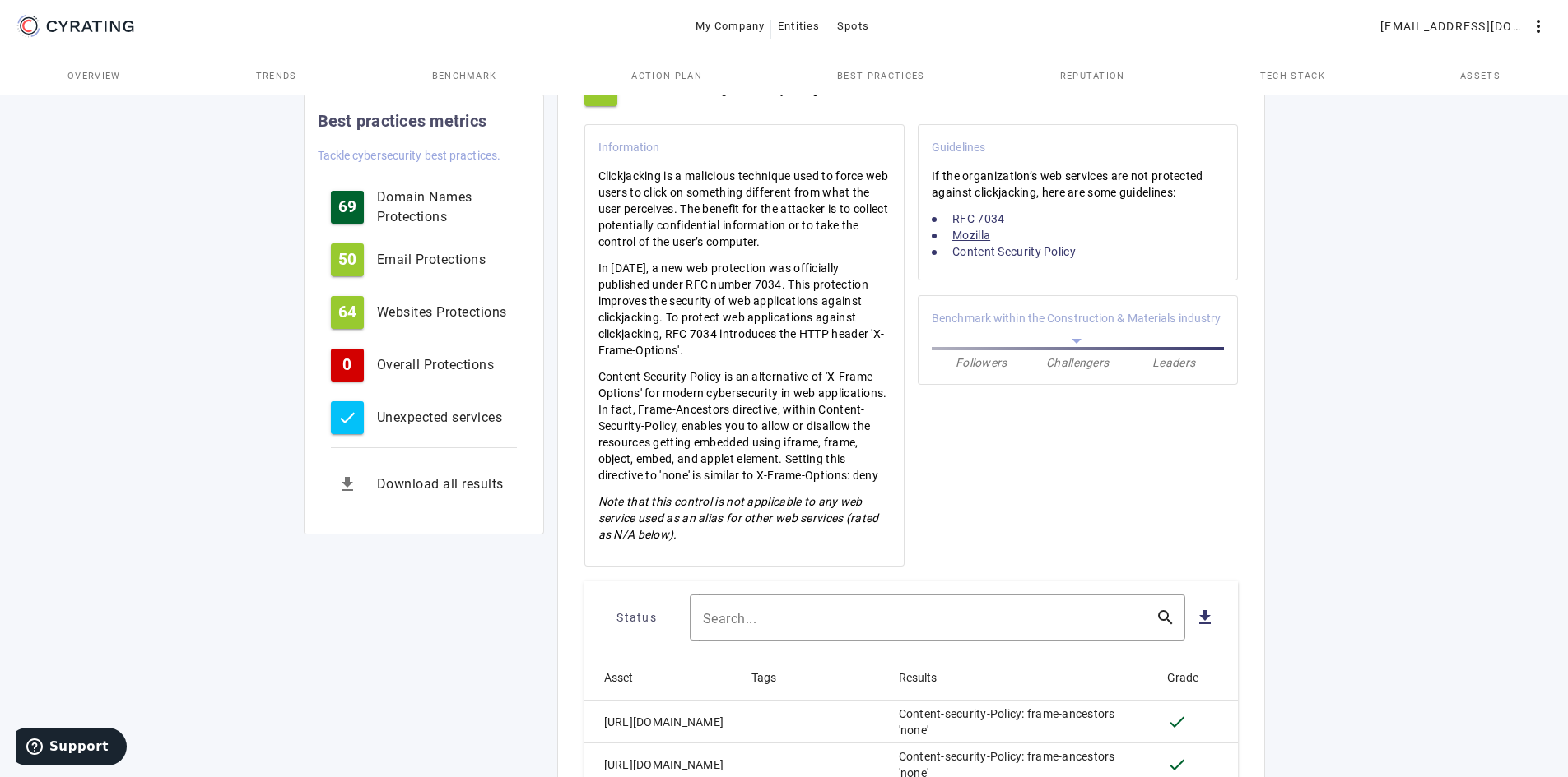
scroll to position [576, 0]
